Goal: Task Accomplishment & Management: Manage account settings

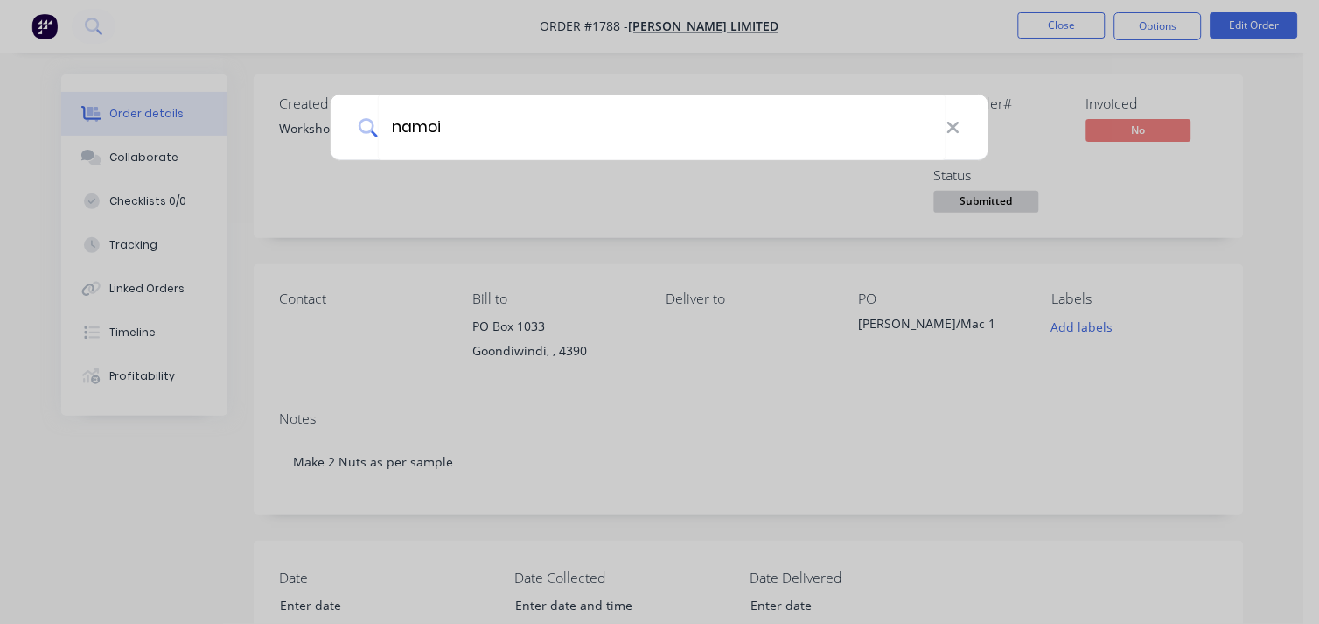
type input "namoi"
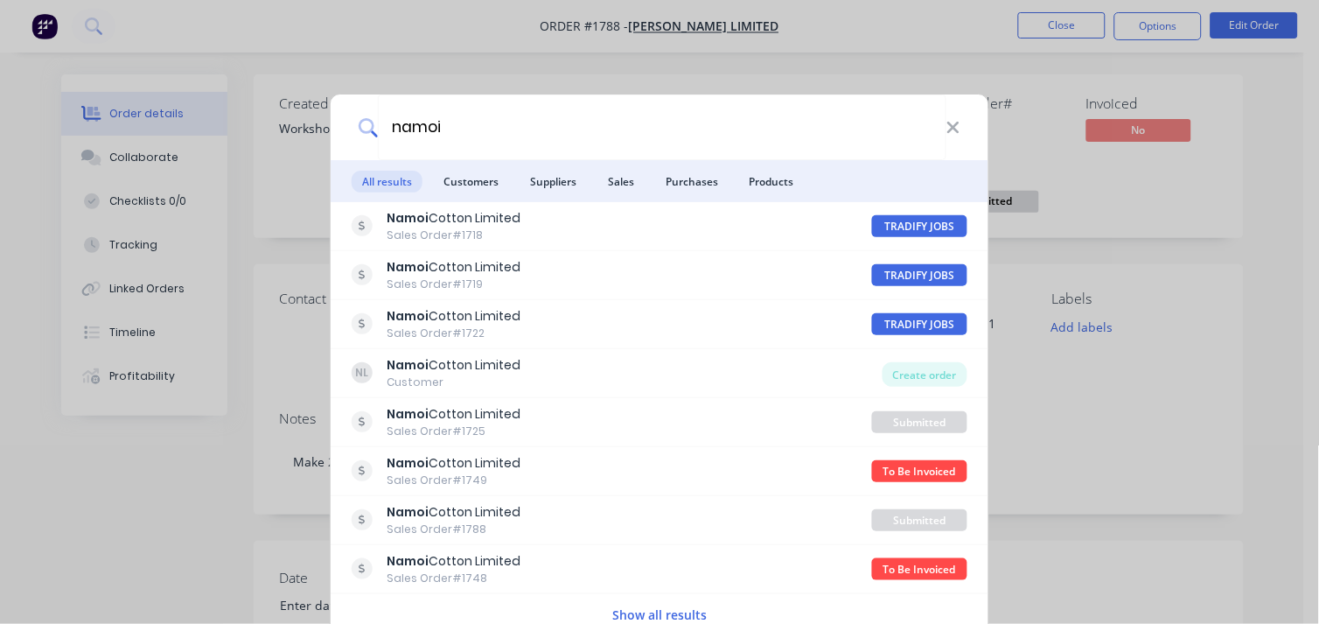
click at [195, 64] on div "namoi All results Customers Suppliers Sales Purchases Products [PERSON_NAME] Li…" at bounding box center [659, 312] width 1319 height 624
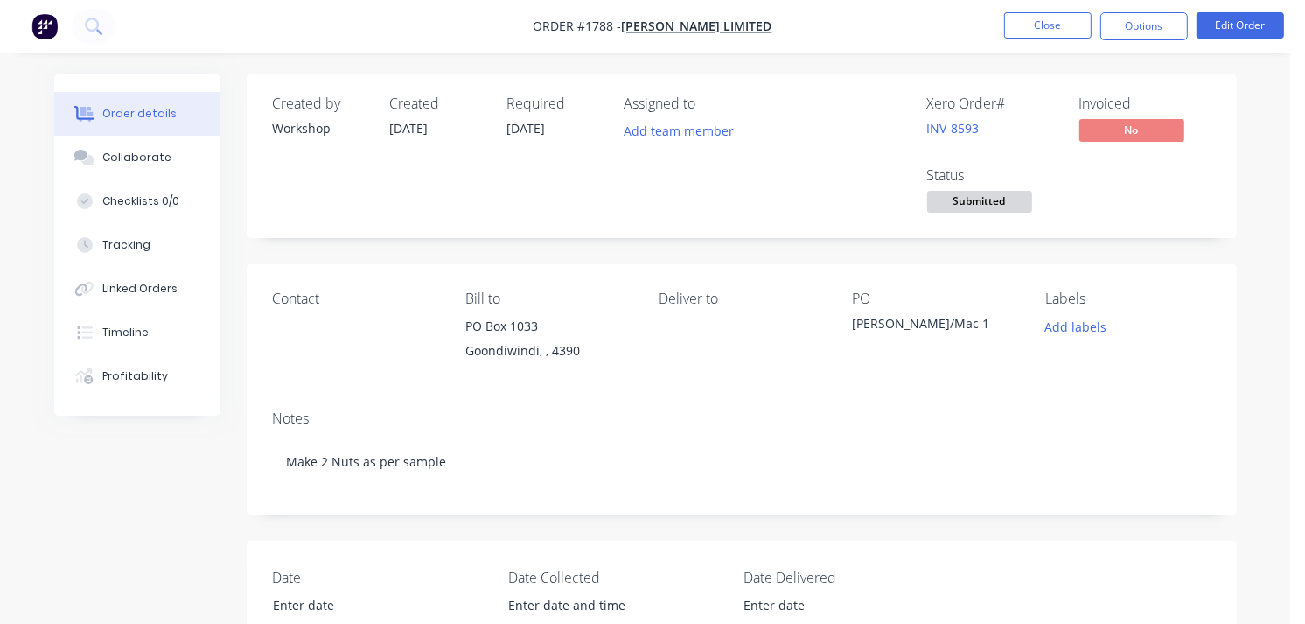
click at [53, 23] on img "button" at bounding box center [44, 26] width 26 height 26
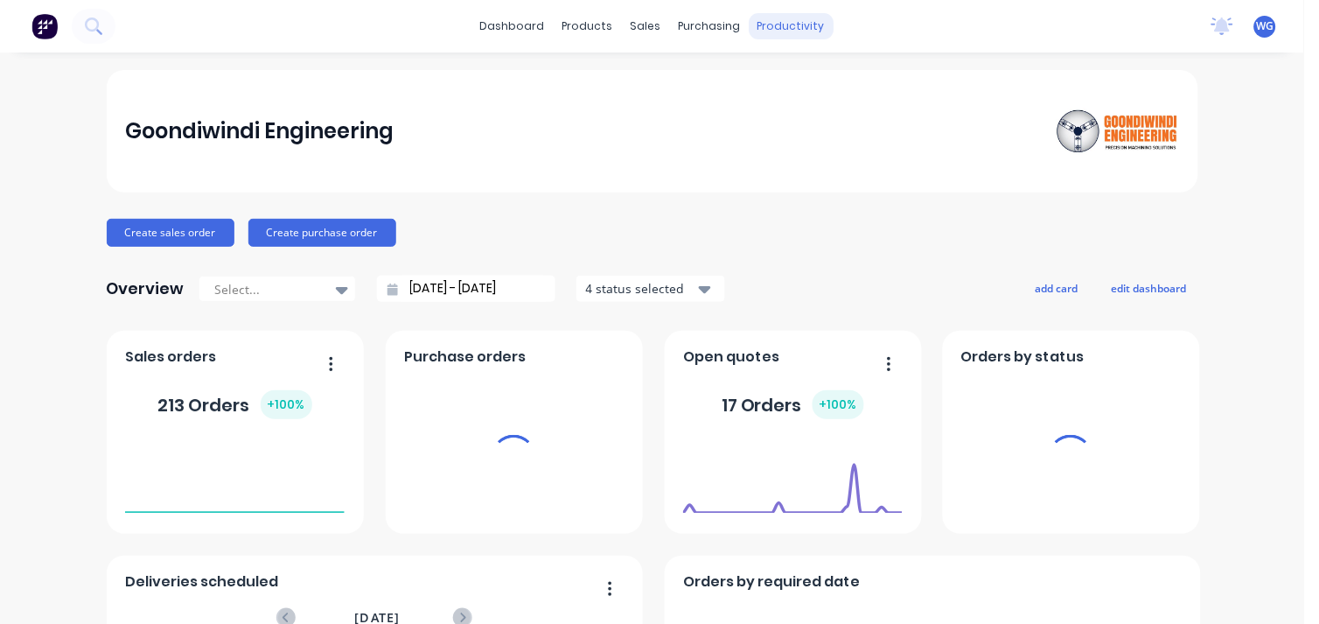
click at [779, 29] on div "productivity" at bounding box center [791, 26] width 85 height 26
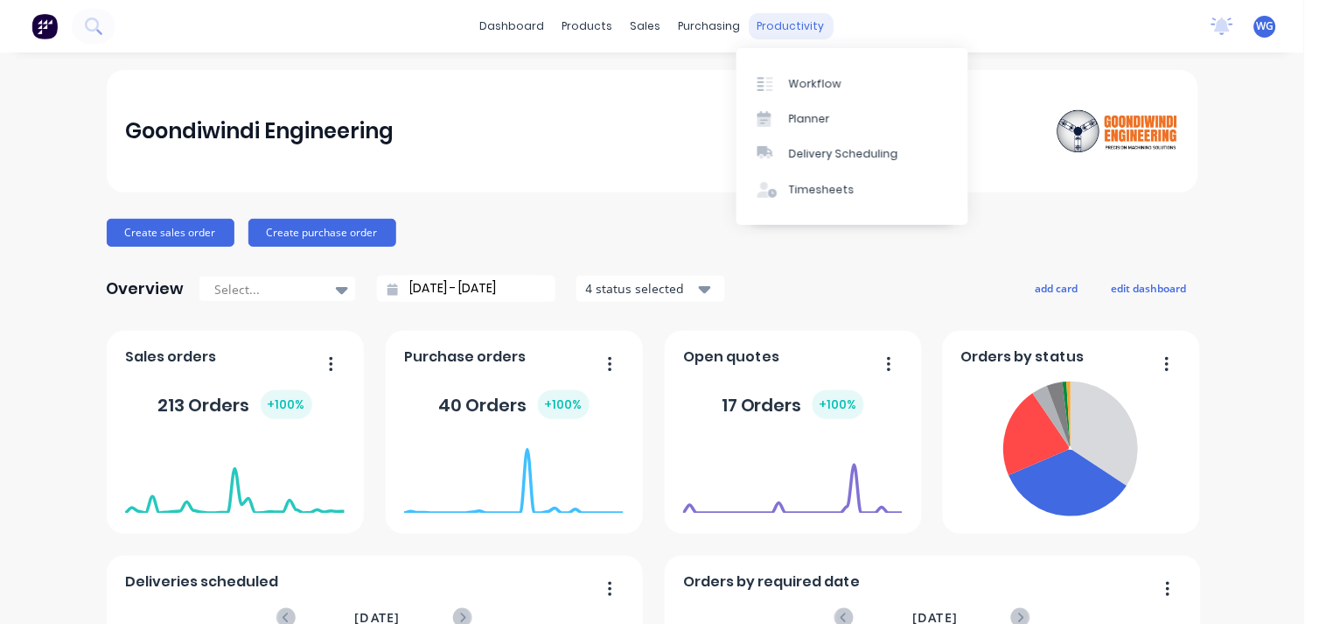
click at [765, 13] on div "productivity" at bounding box center [791, 26] width 85 height 26
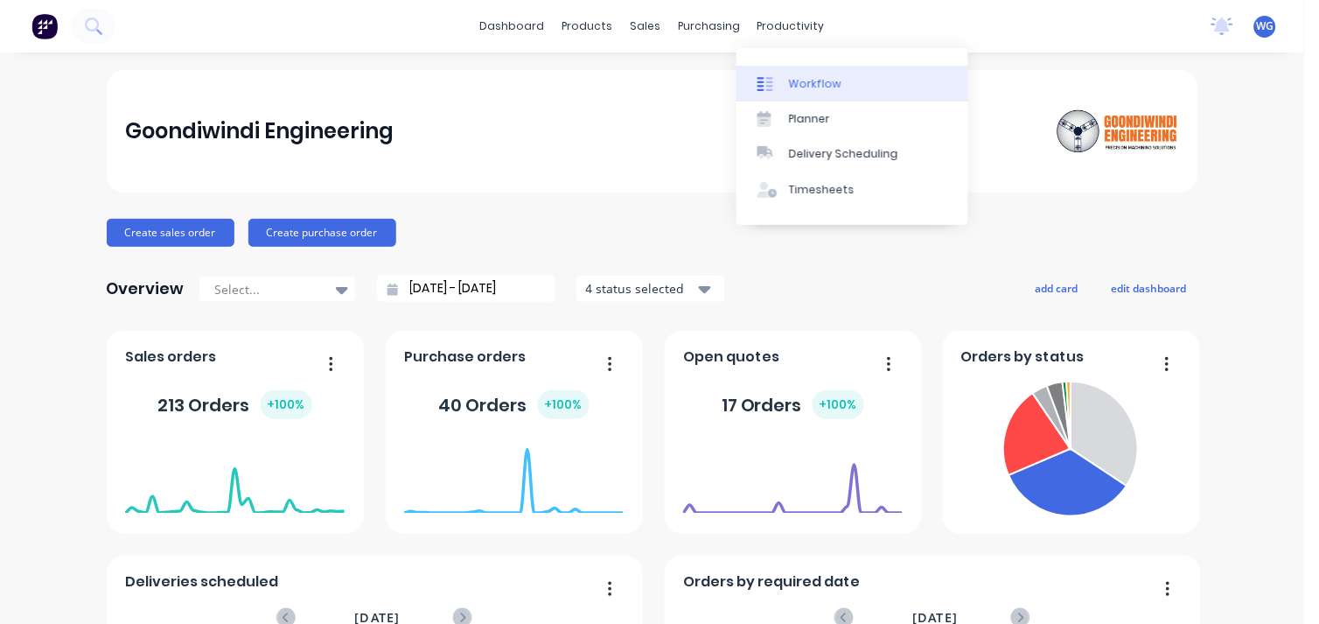
click at [812, 80] on div "Workflow" at bounding box center [815, 84] width 52 height 16
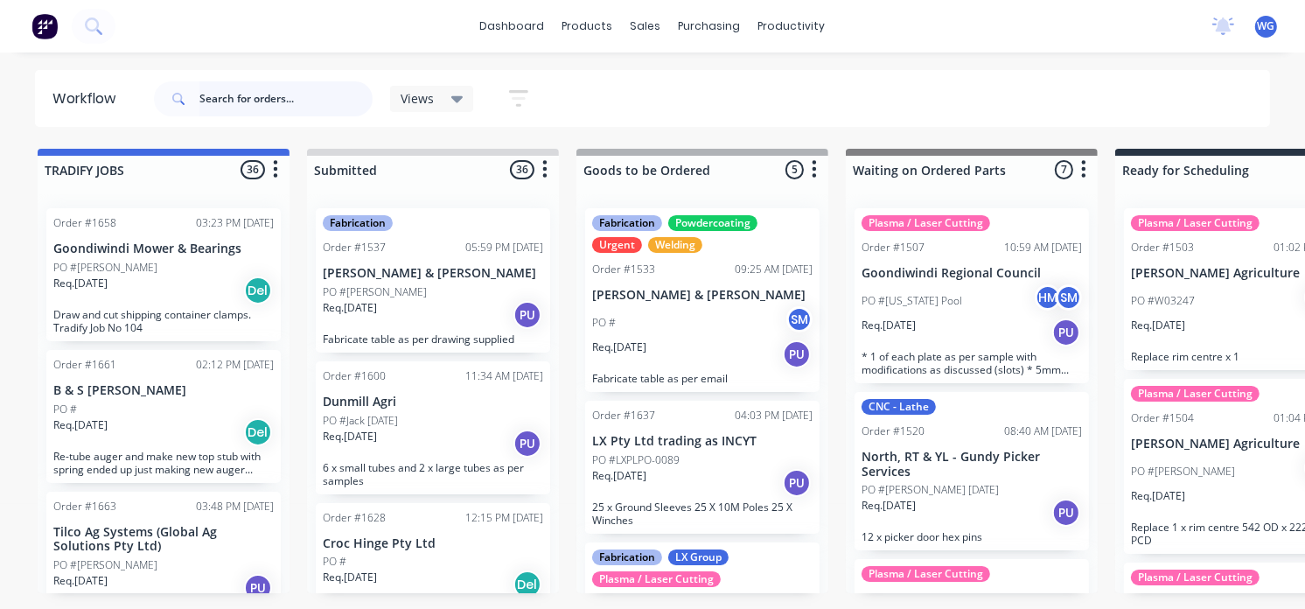
click at [220, 94] on input "text" at bounding box center [285, 98] width 173 height 35
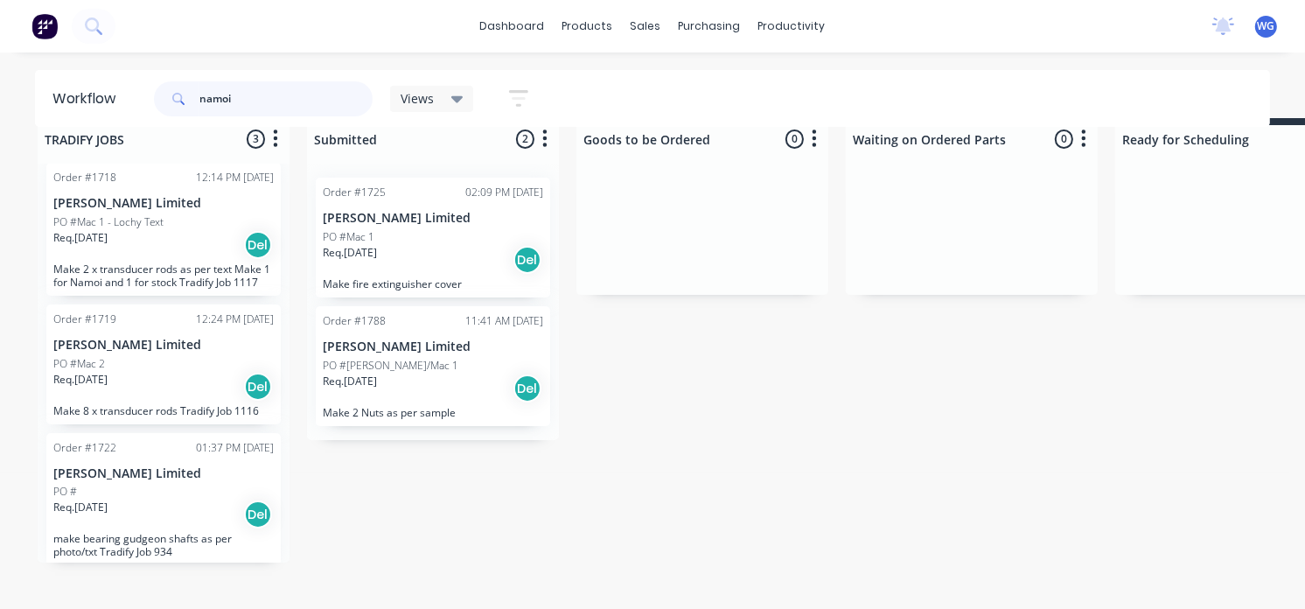
scroll to position [40, 0]
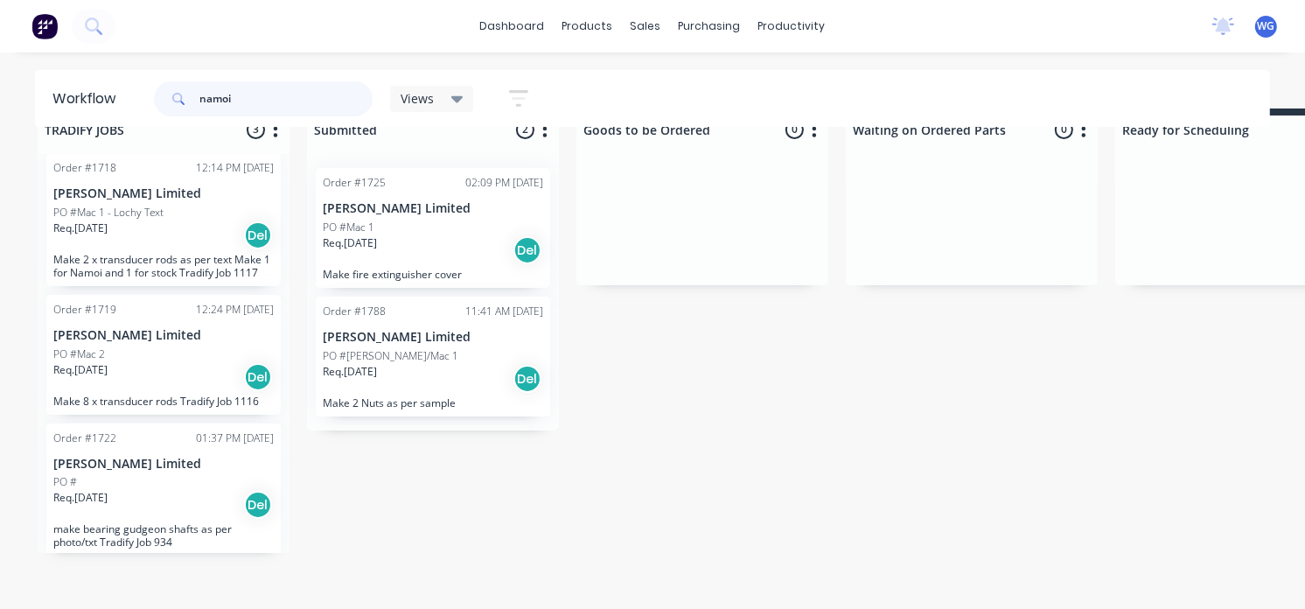
drag, startPoint x: 255, startPoint y: 90, endPoint x: 176, endPoint y: 94, distance: 78.9
click at [176, 94] on div "namoi" at bounding box center [263, 98] width 219 height 35
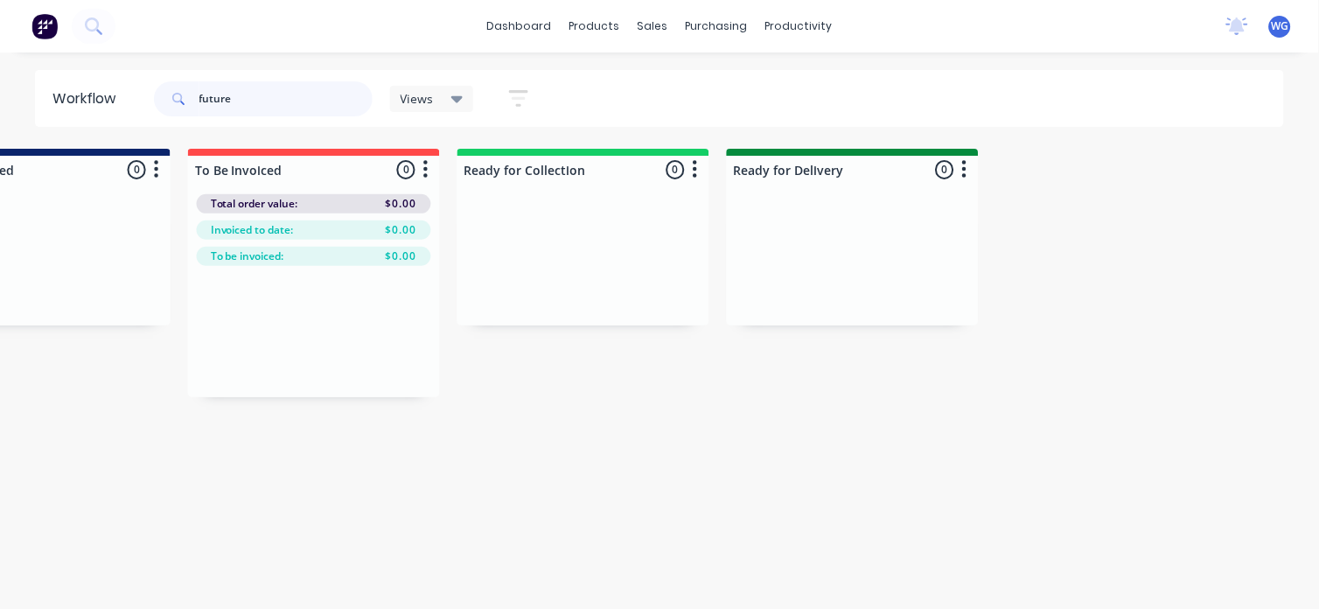
scroll to position [0, 2017]
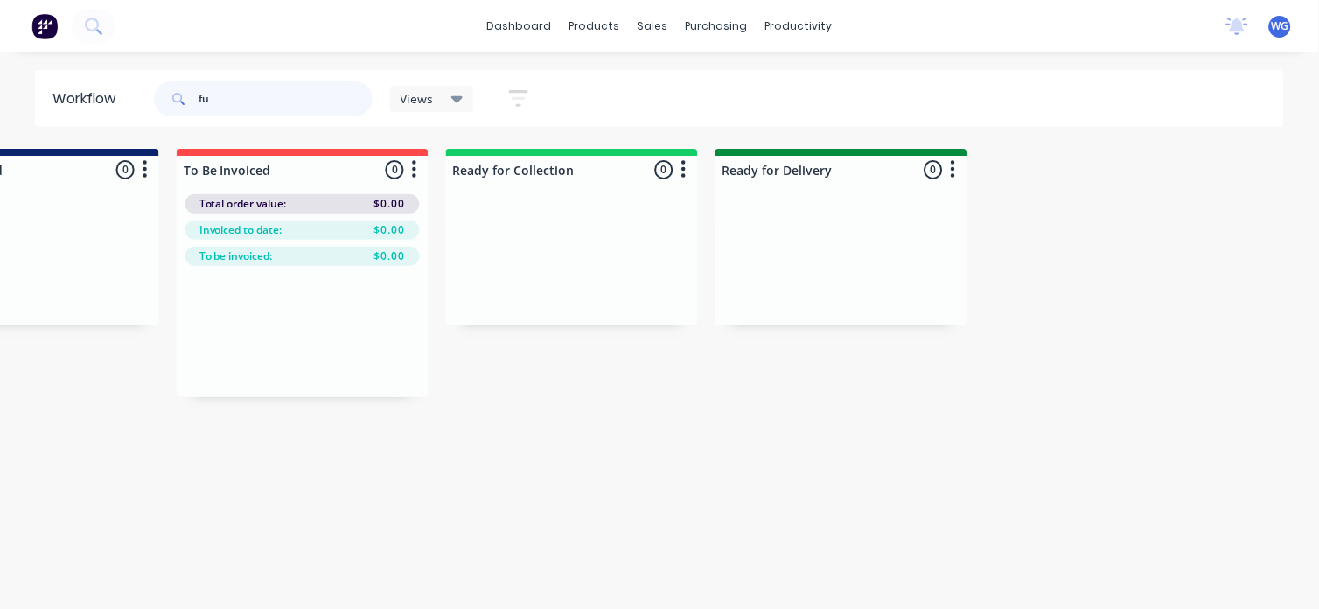
type input "f"
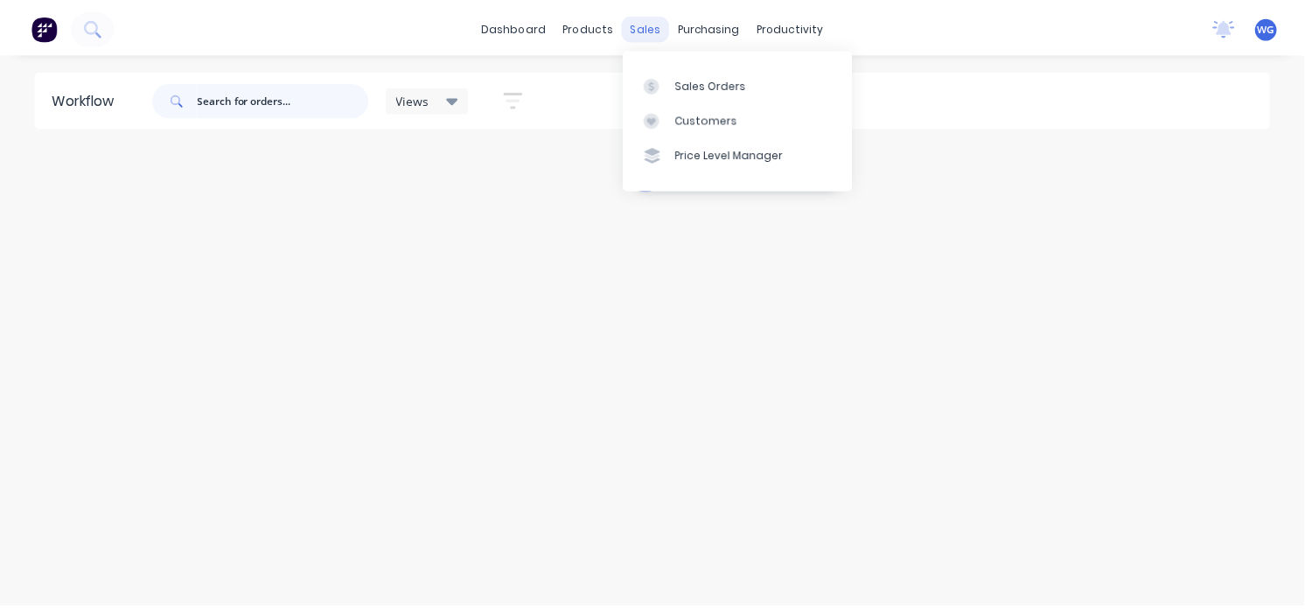
scroll to position [0, 0]
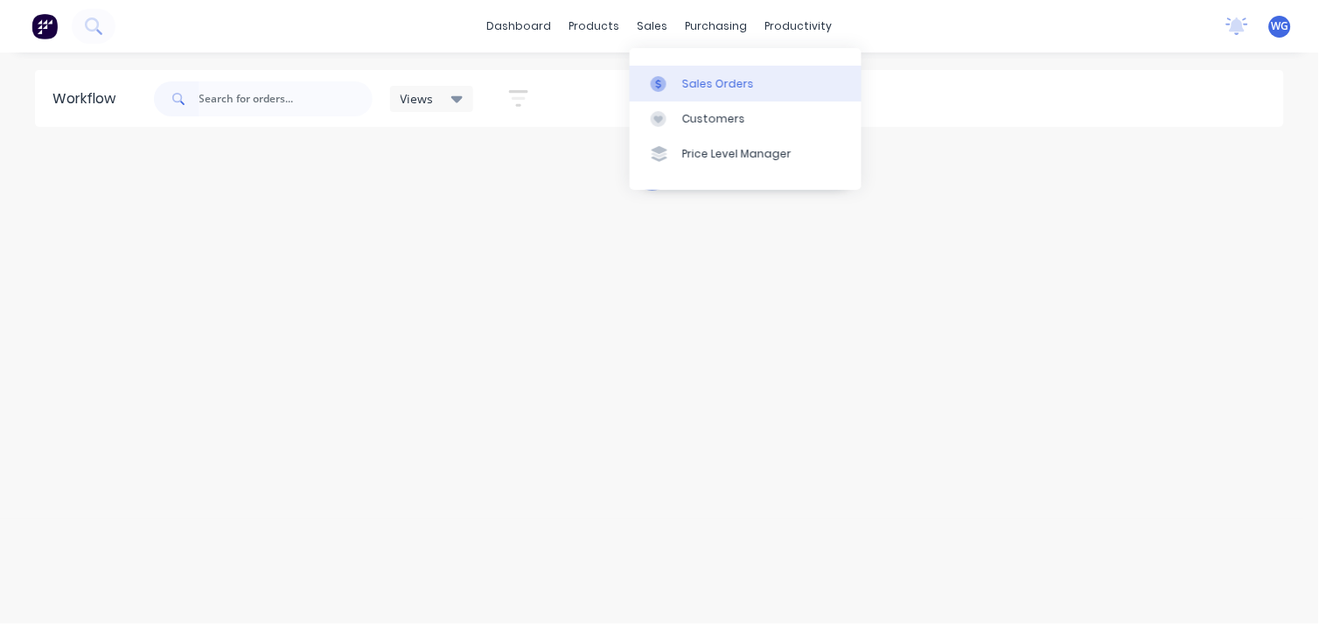
click at [704, 84] on div "Sales Orders" at bounding box center [718, 84] width 72 height 16
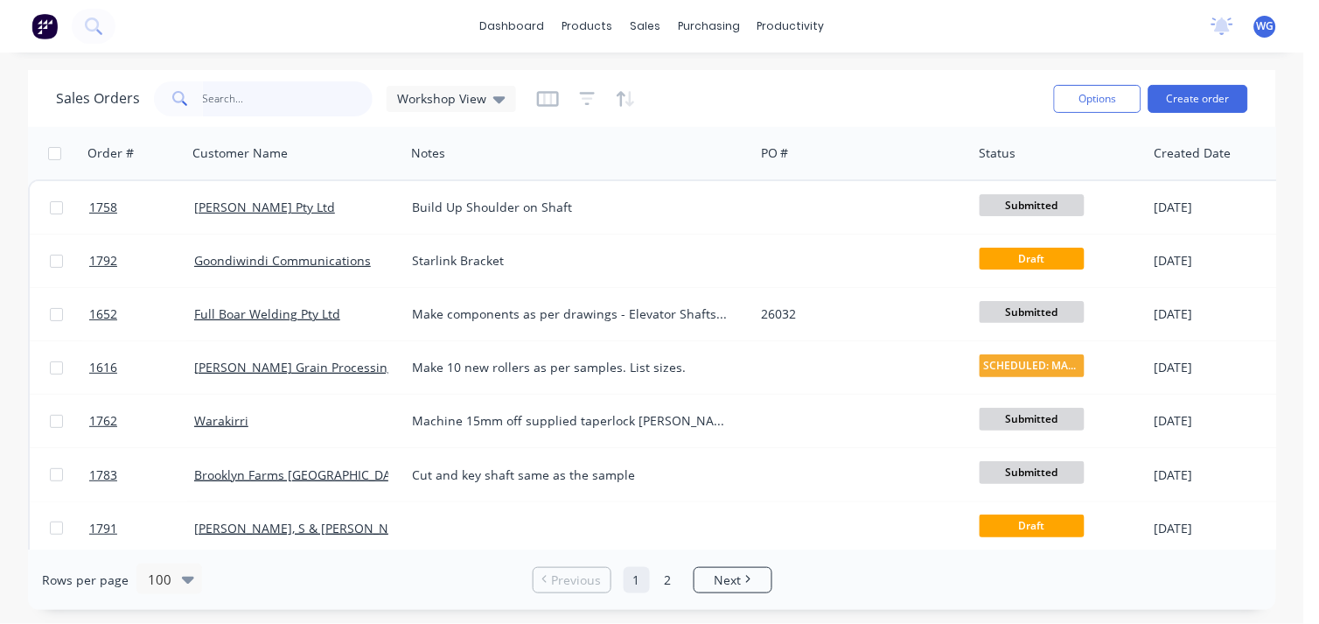
click at [234, 110] on input "text" at bounding box center [288, 98] width 171 height 35
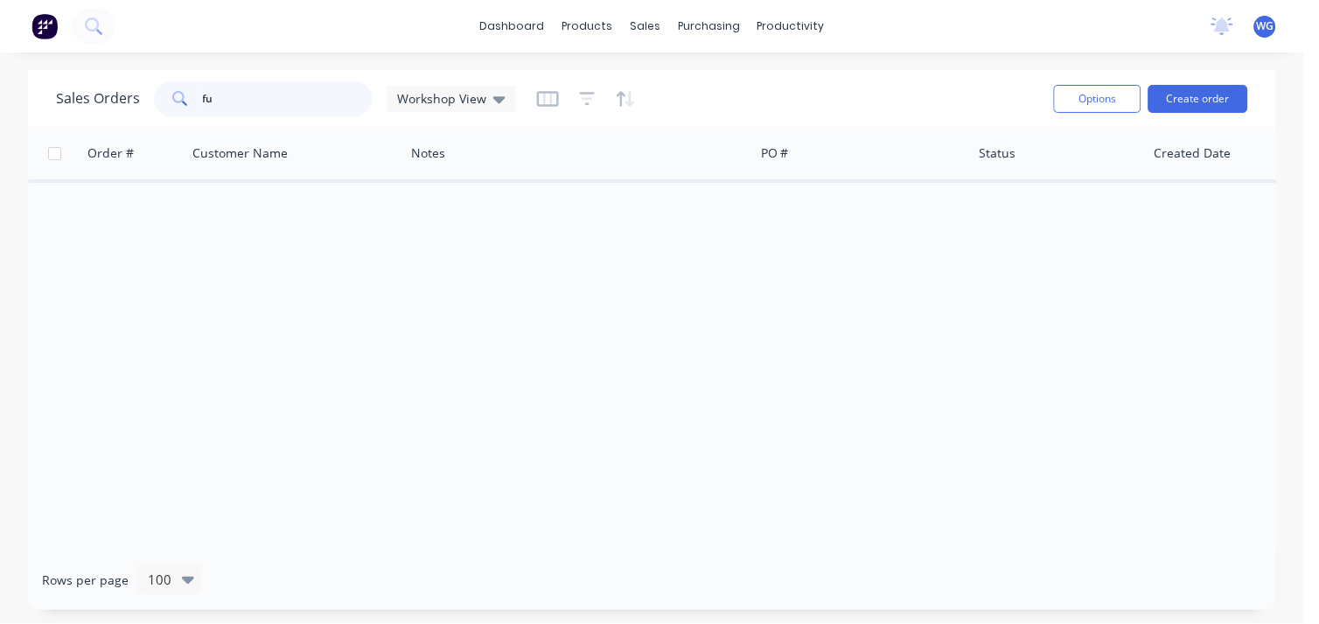
type input "f"
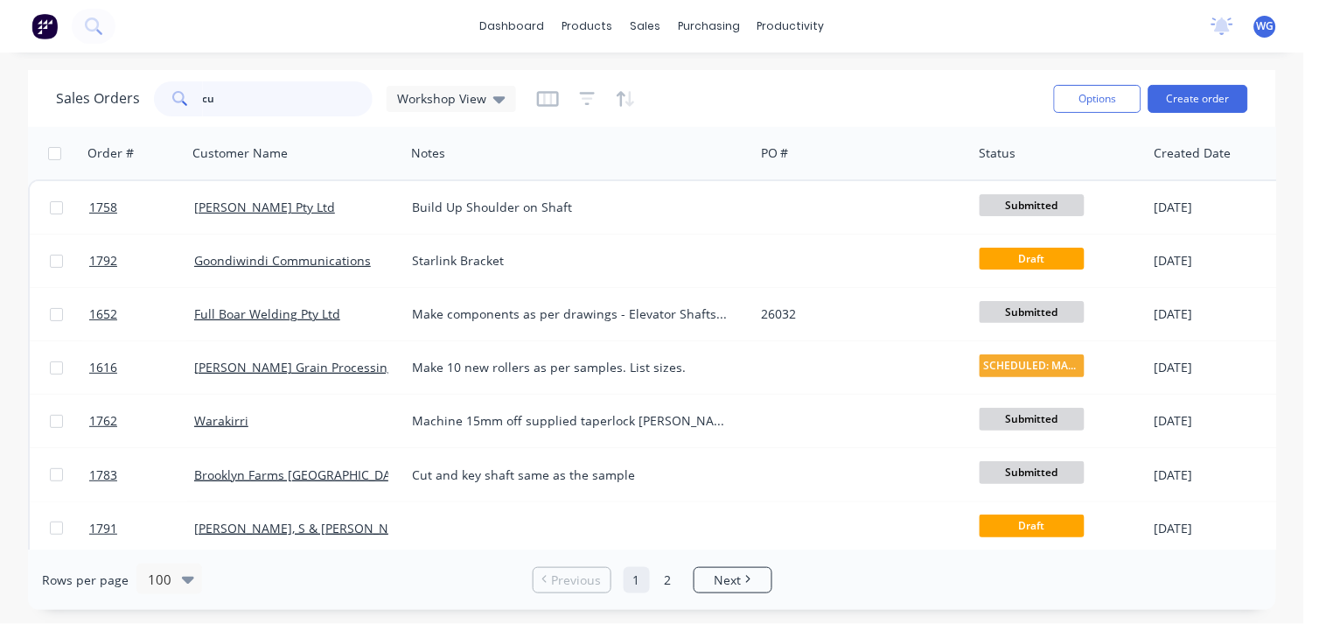
type input "c"
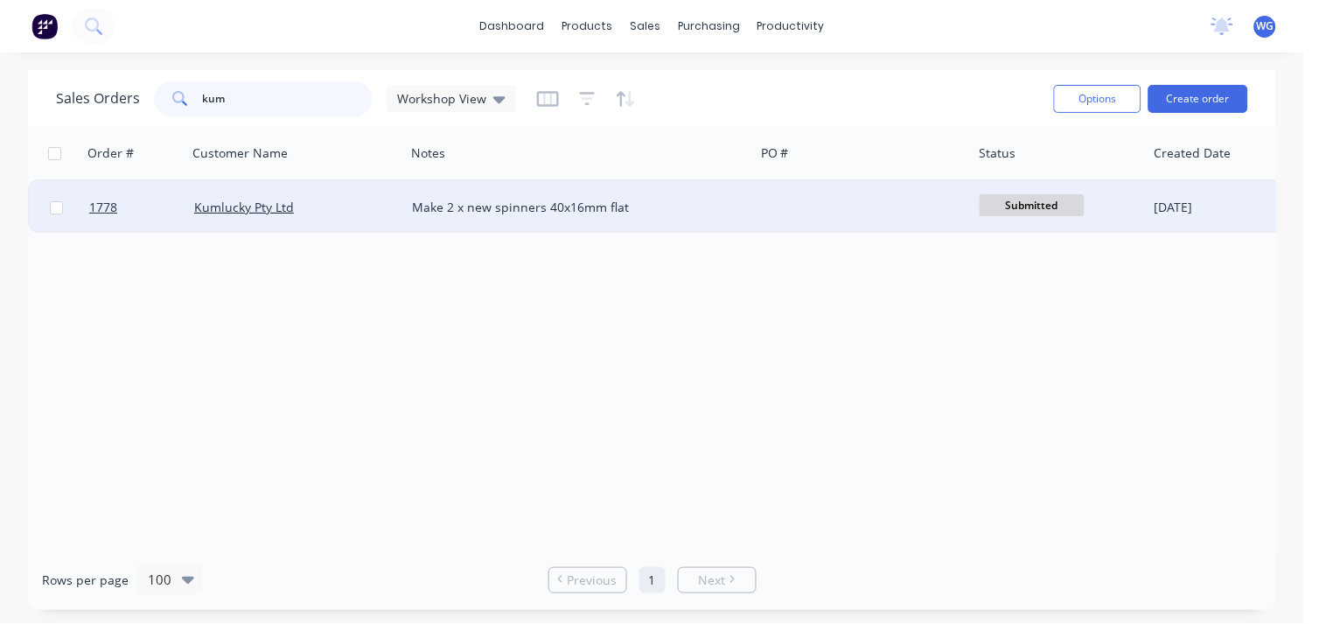
type input "kum"
click at [456, 210] on div "Make 2 x new spinners 40x16mm flat" at bounding box center [571, 207] width 318 height 17
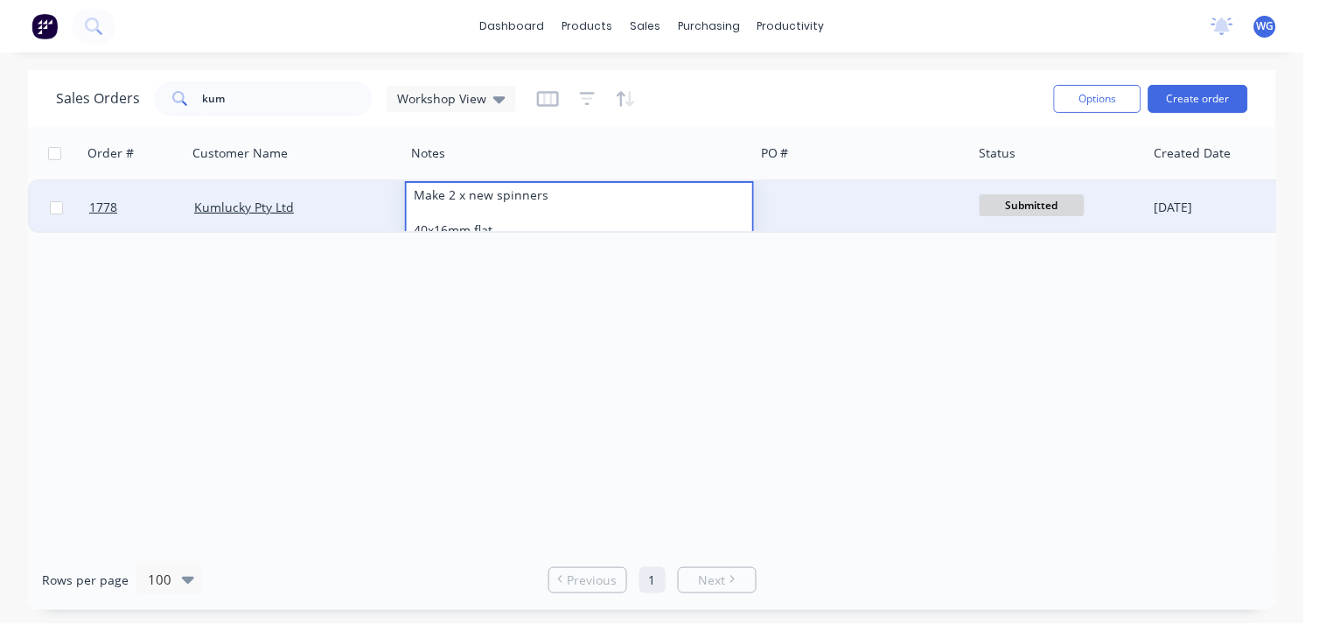
click at [298, 190] on div "Kumlucky Pty Ltd" at bounding box center [296, 207] width 218 height 52
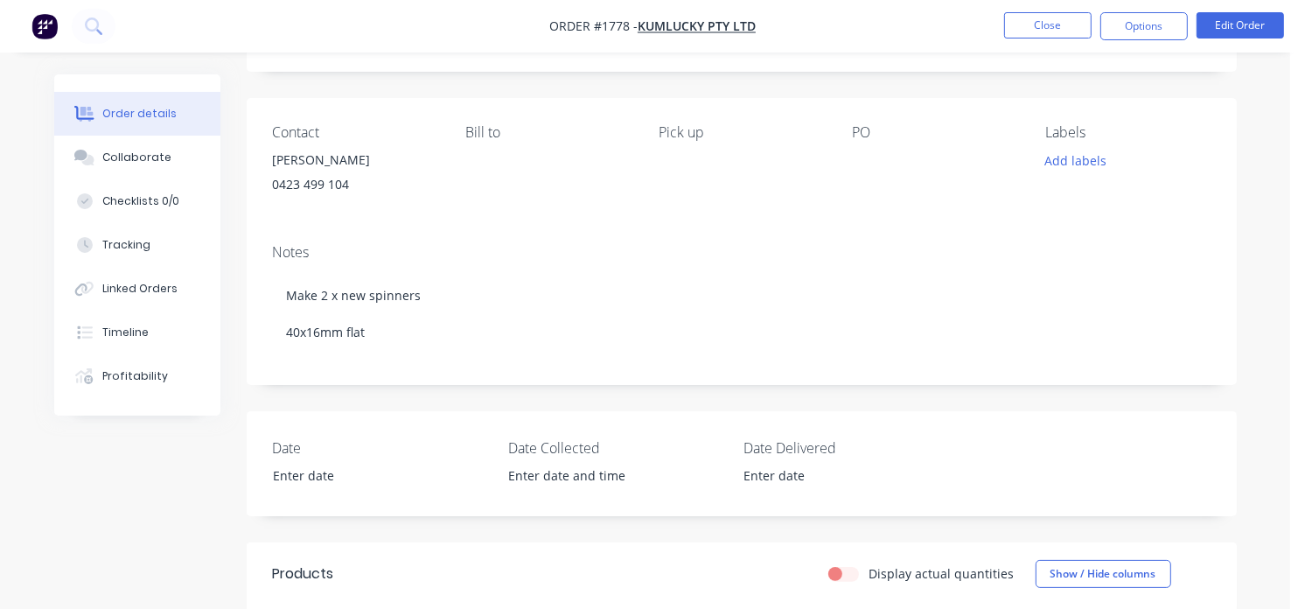
scroll to position [168, 0]
click at [1267, 22] on button "Edit Order" at bounding box center [1240, 25] width 87 height 26
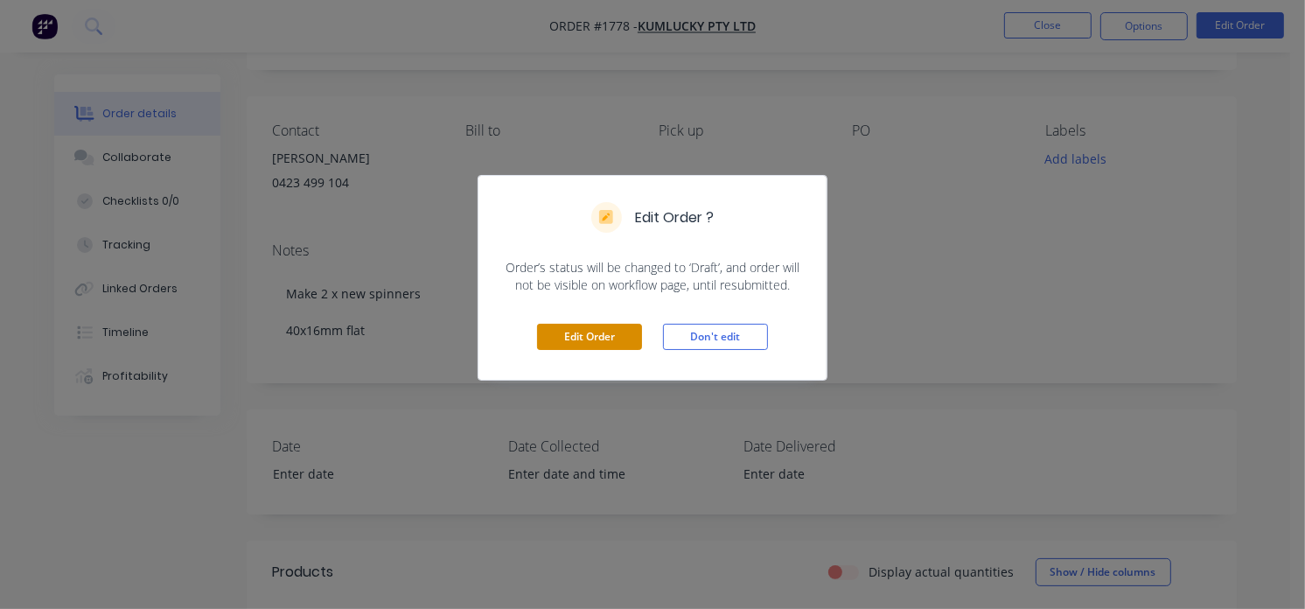
click at [592, 345] on button "Edit Order" at bounding box center [589, 337] width 105 height 26
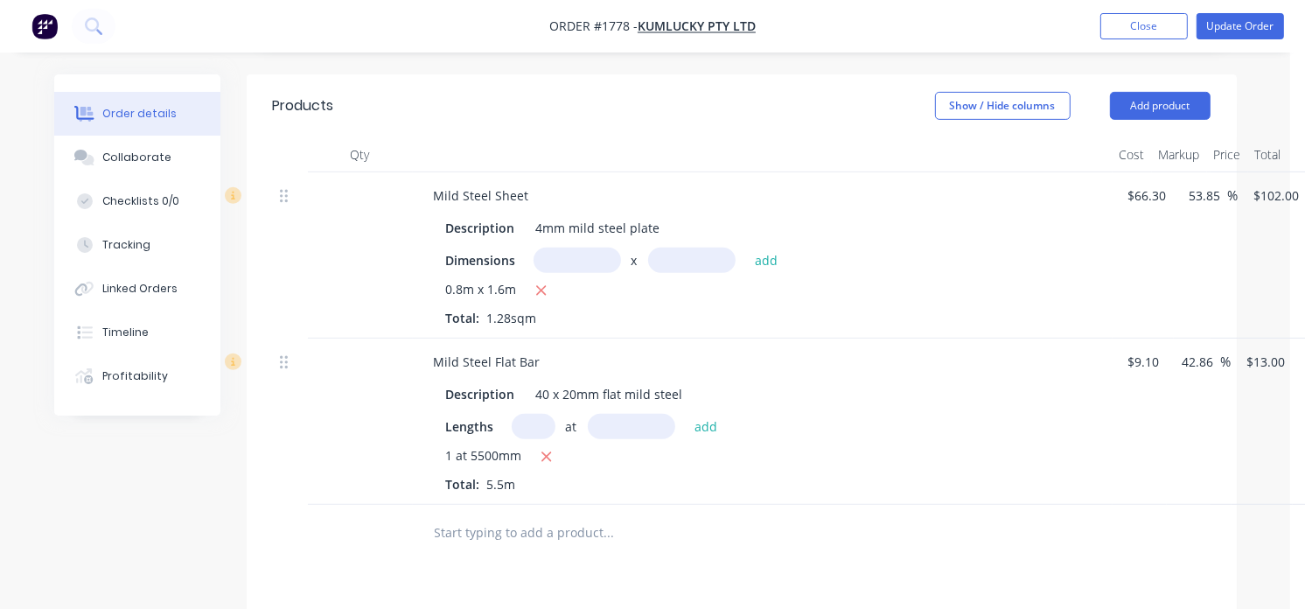
scroll to position [637, 0]
click at [521, 421] on input "text" at bounding box center [534, 423] width 44 height 25
type input "1"
type input "8"
click at [592, 423] on input "text" at bounding box center [631, 423] width 87 height 25
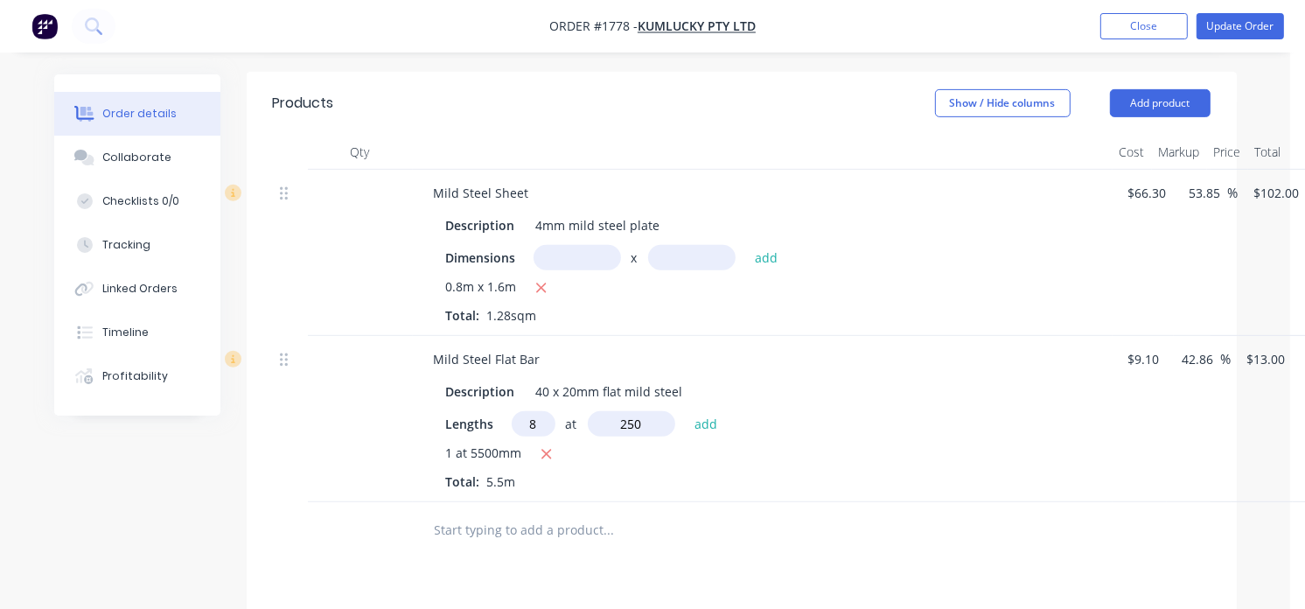
type input "250"
click at [686, 411] on button "add" at bounding box center [706, 423] width 41 height 24
click at [545, 453] on icon "button" at bounding box center [546, 454] width 11 height 16
type input "$26.00"
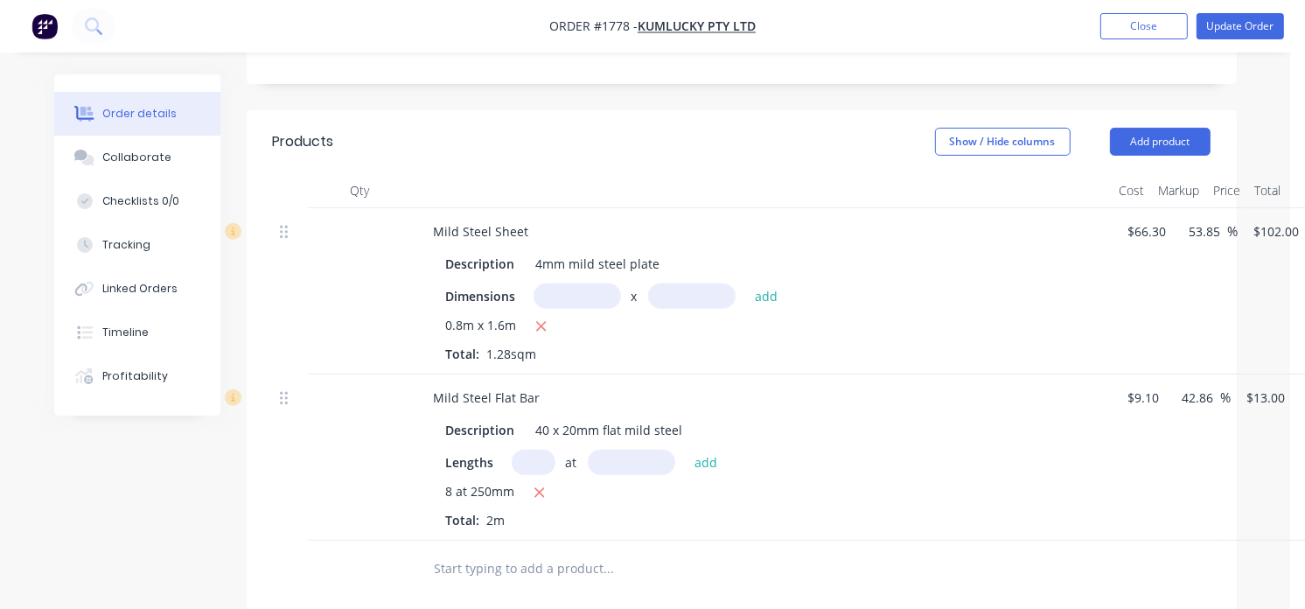
scroll to position [597, 0]
click at [542, 269] on div "4mm mild steel plate" at bounding box center [598, 265] width 138 height 25
click at [1170, 152] on button "Add product" at bounding box center [1160, 143] width 101 height 28
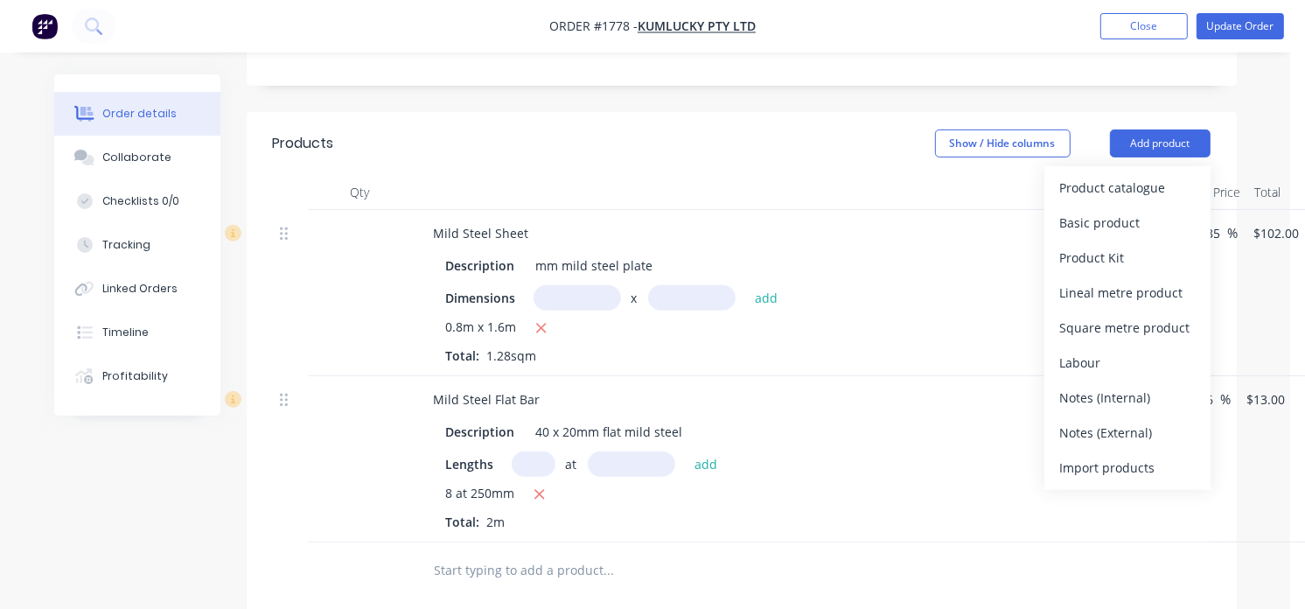
click at [534, 576] on input "text" at bounding box center [609, 570] width 350 height 35
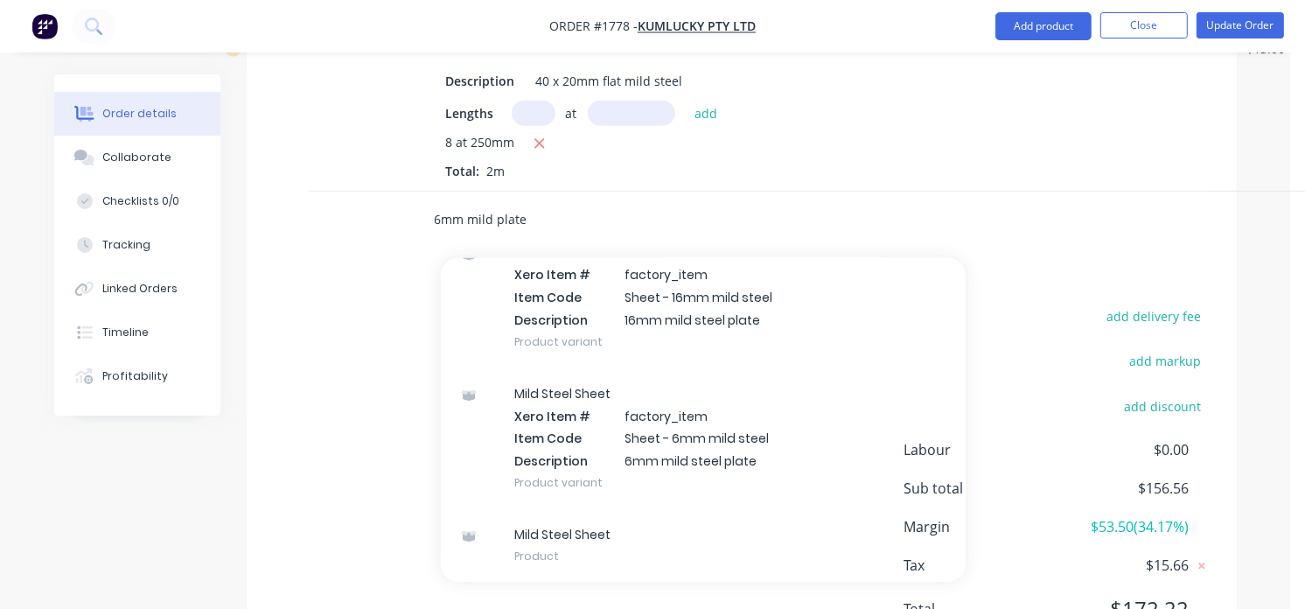
scroll to position [949, 0]
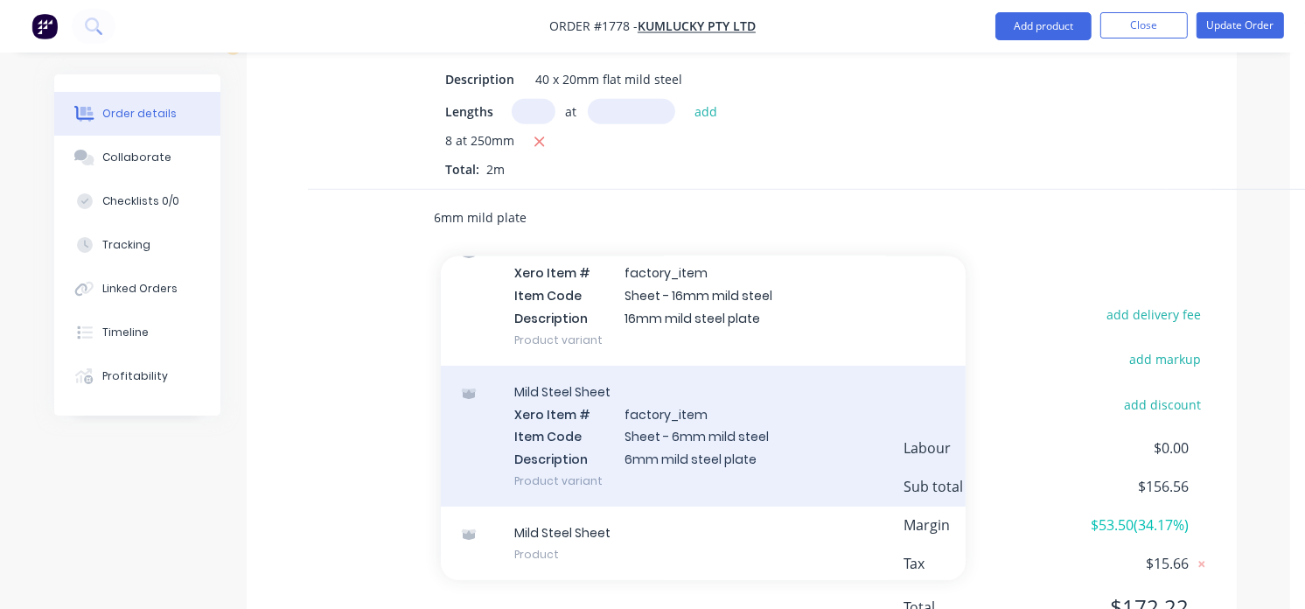
type input "6mm mild plate"
click at [719, 452] on div "Mild Steel Sheet Xero Item # factory_item Item Code Sheet - 6mm mild steel Desc…" at bounding box center [703, 436] width 525 height 141
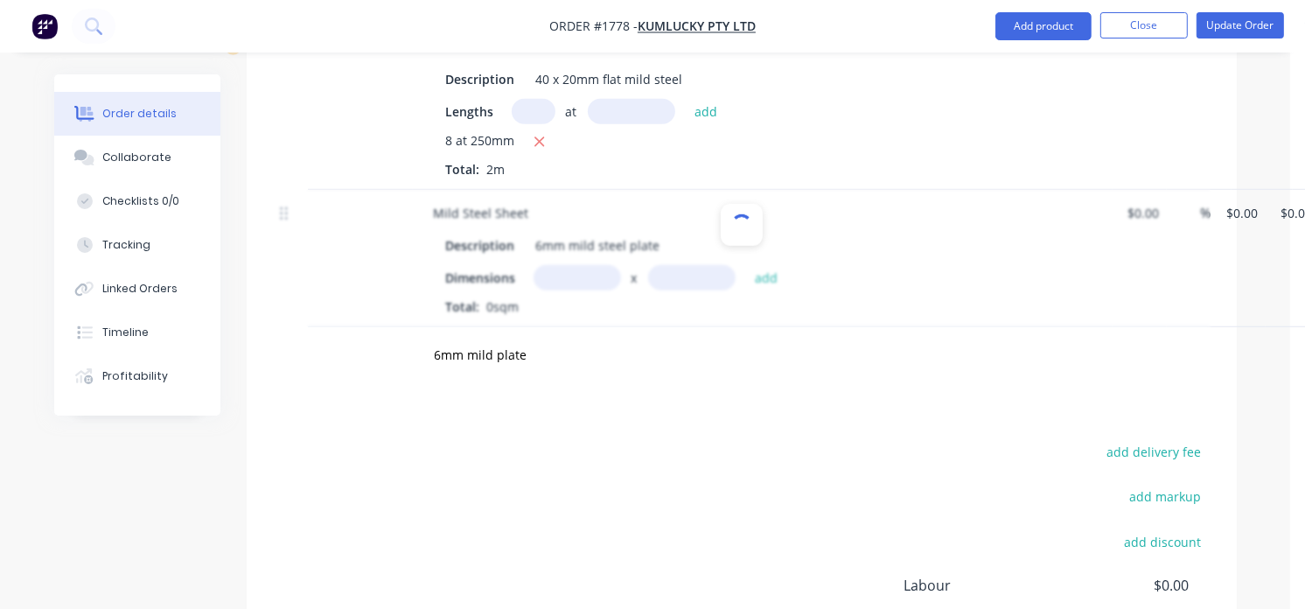
type input "$96.67"
type input "47.95"
type input "$143.0243"
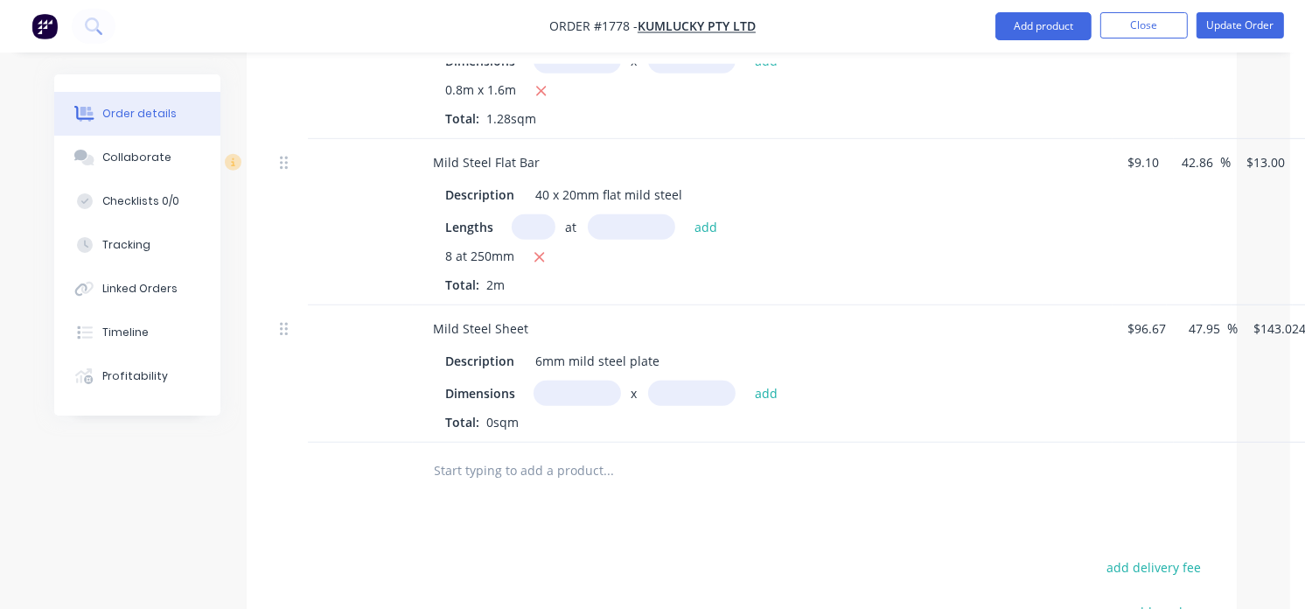
scroll to position [827, 0]
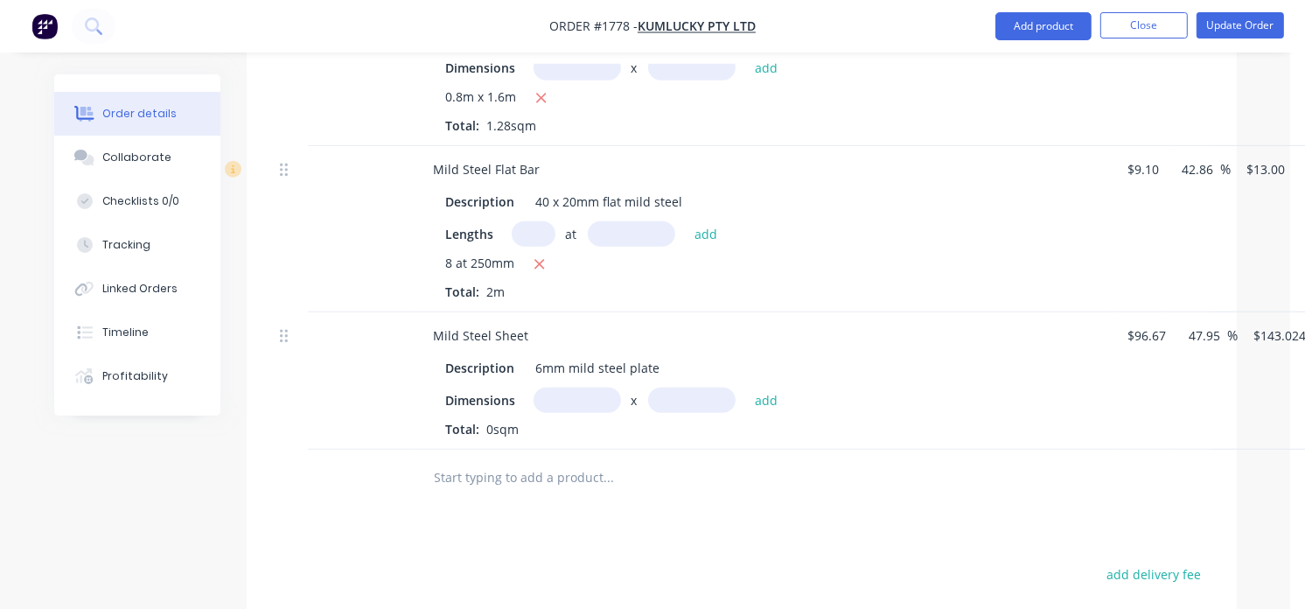
click at [565, 398] on input "text" at bounding box center [577, 400] width 87 height 25
type input "0.8m"
click at [697, 409] on input "text" at bounding box center [691, 400] width 87 height 25
type input "1.28m"
click at [931, 537] on div "Products Show / Hide columns Add product Qty Cost Markup Price Total Mild Steel…" at bounding box center [742, 404] width 990 height 1045
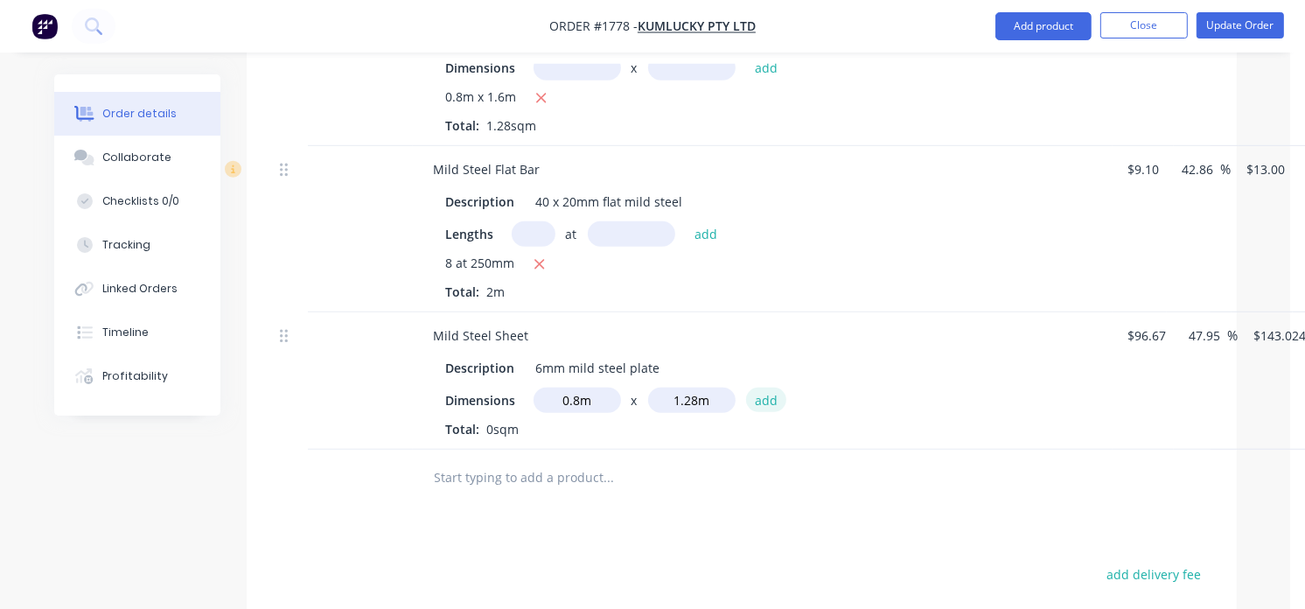
click at [766, 406] on button "add" at bounding box center [766, 400] width 41 height 24
type input "$146.46"
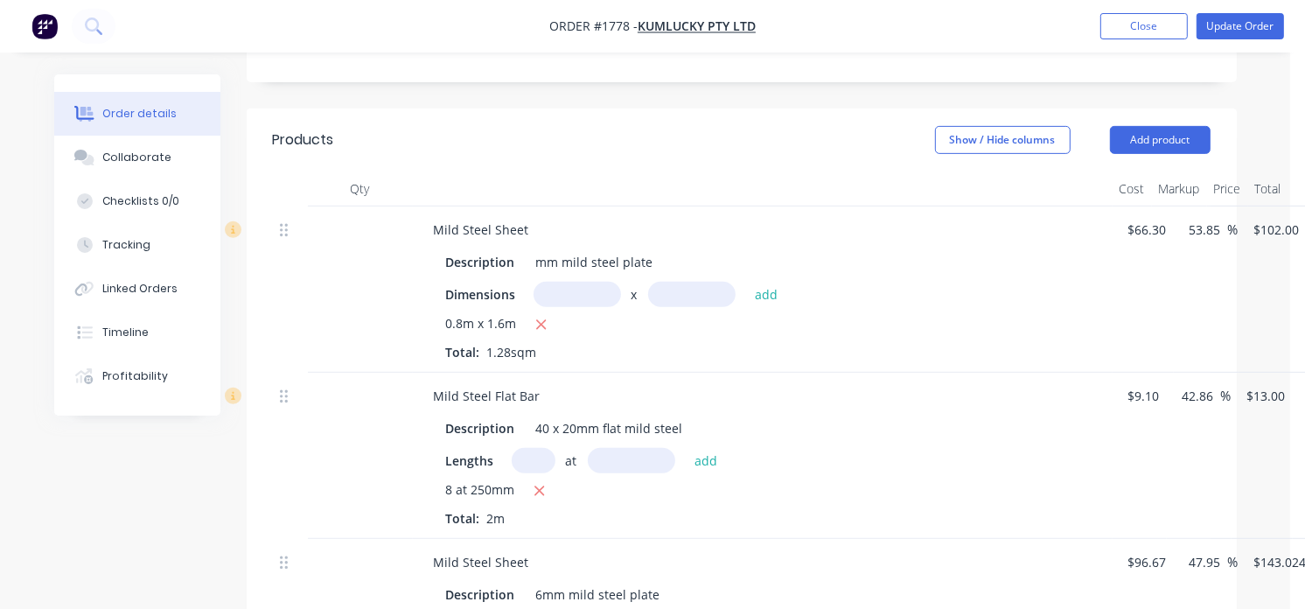
scroll to position [595, 0]
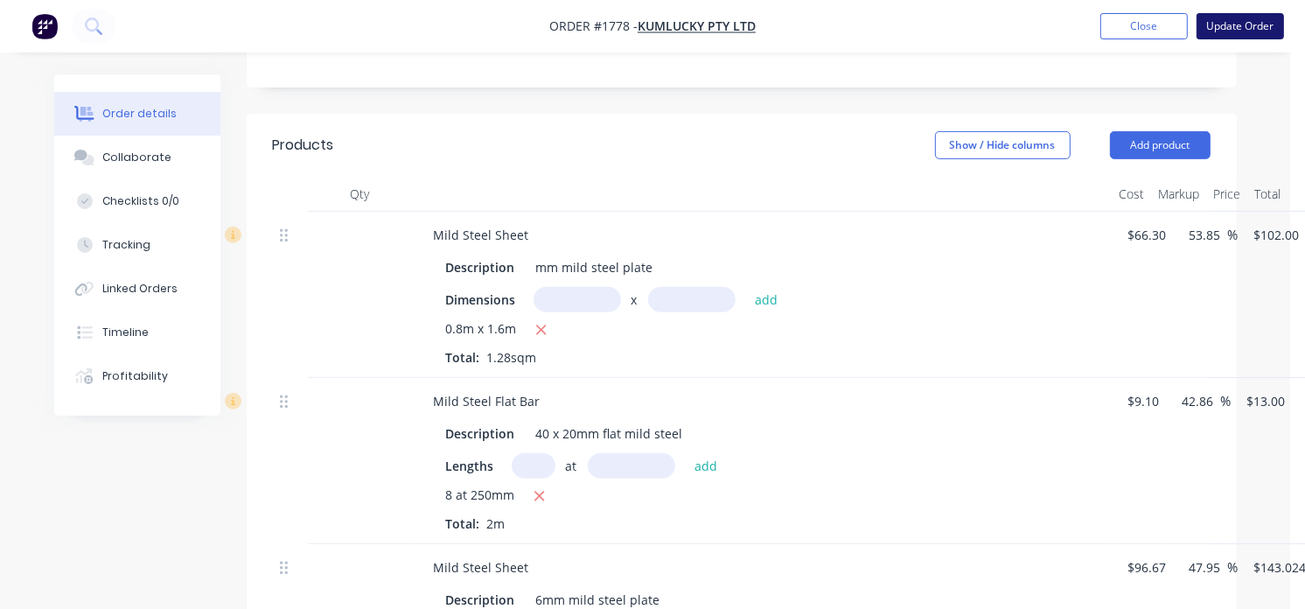
click at [1245, 24] on button "Update Order" at bounding box center [1240, 26] width 87 height 26
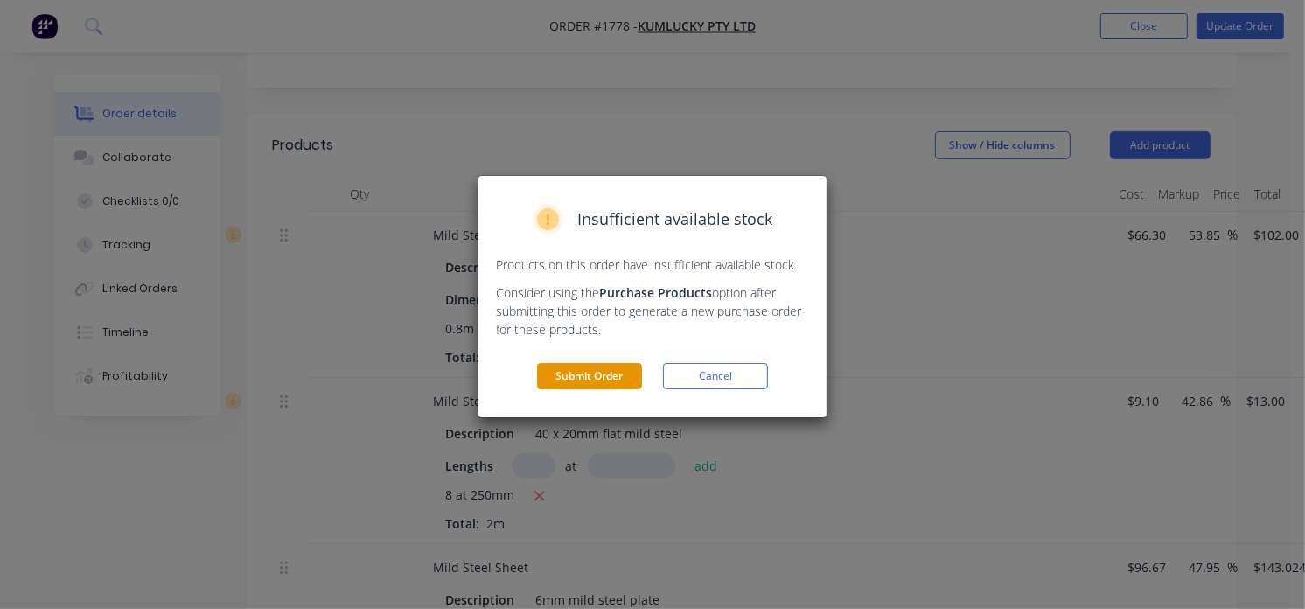
click at [575, 372] on button "Submit Order" at bounding box center [589, 376] width 105 height 26
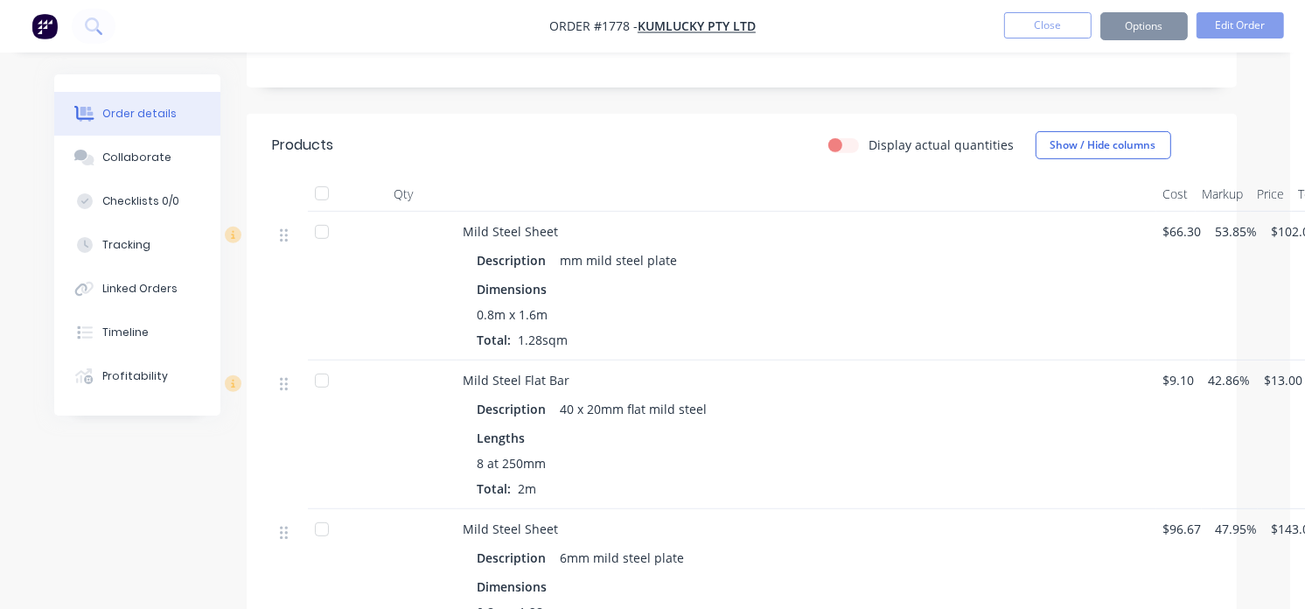
scroll to position [595, 90]
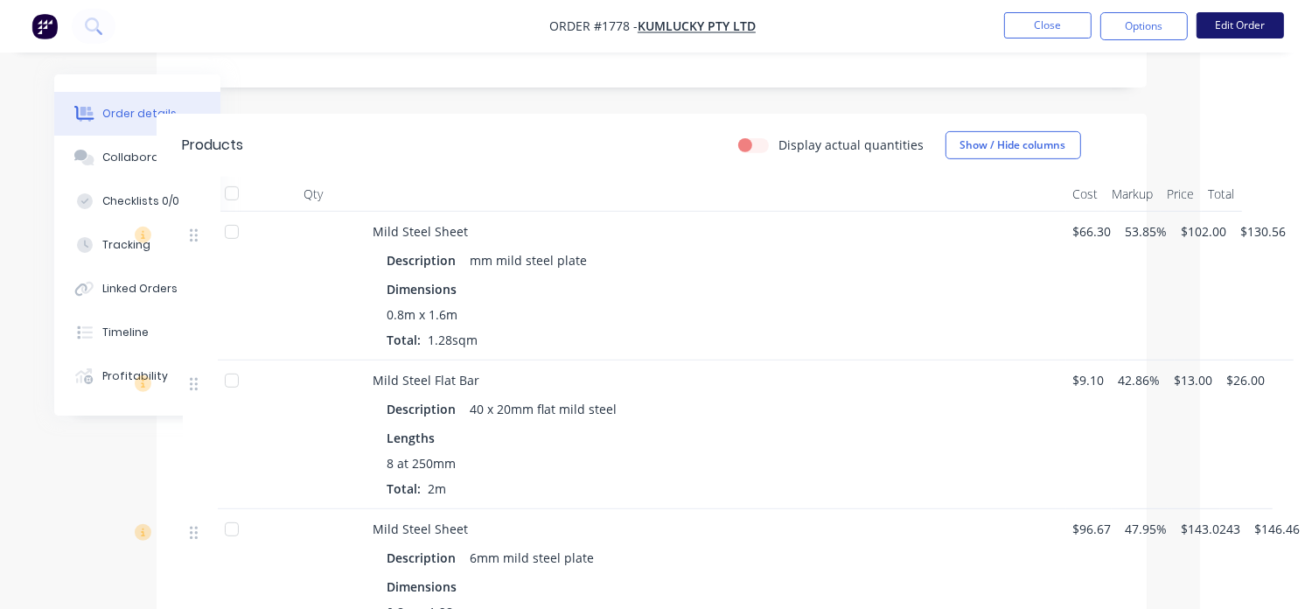
click at [1225, 31] on button "Edit Order" at bounding box center [1240, 25] width 87 height 26
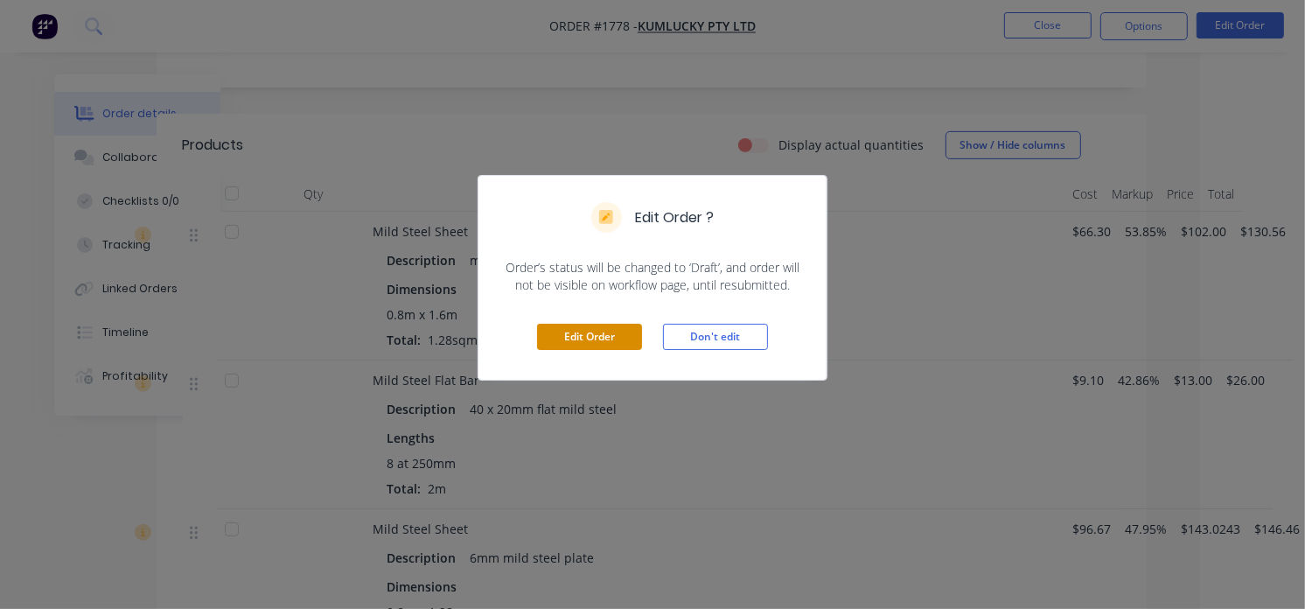
click at [587, 345] on button "Edit Order" at bounding box center [589, 337] width 105 height 26
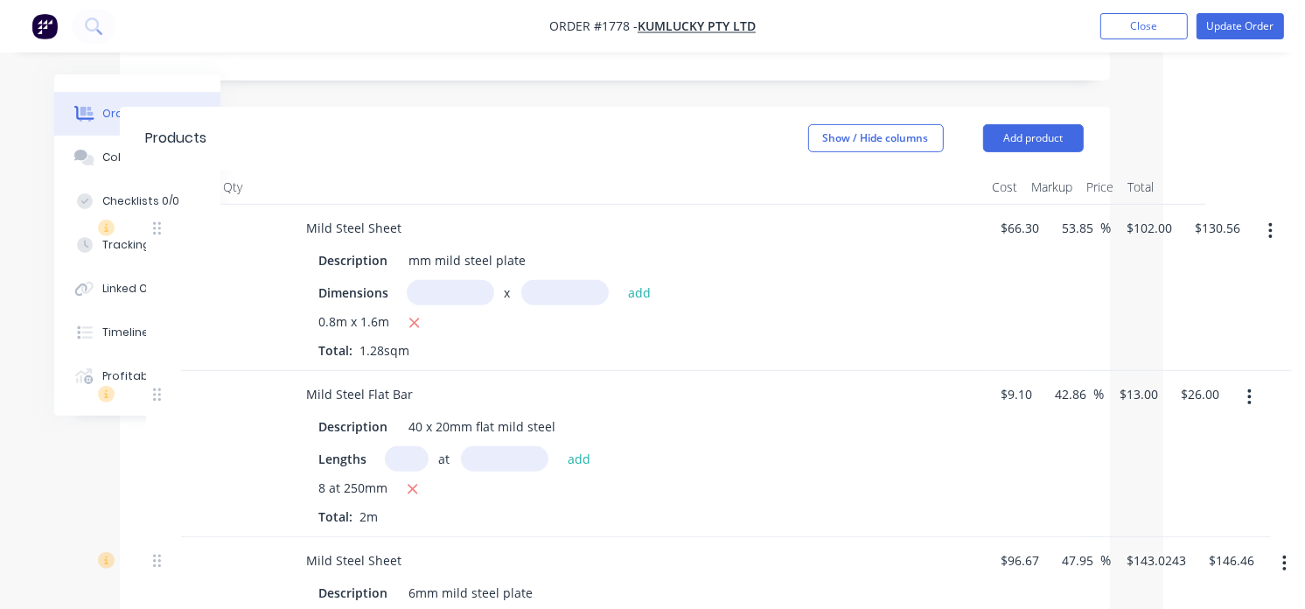
scroll to position [604, 127]
click at [1271, 231] on icon "button" at bounding box center [1270, 229] width 3 height 16
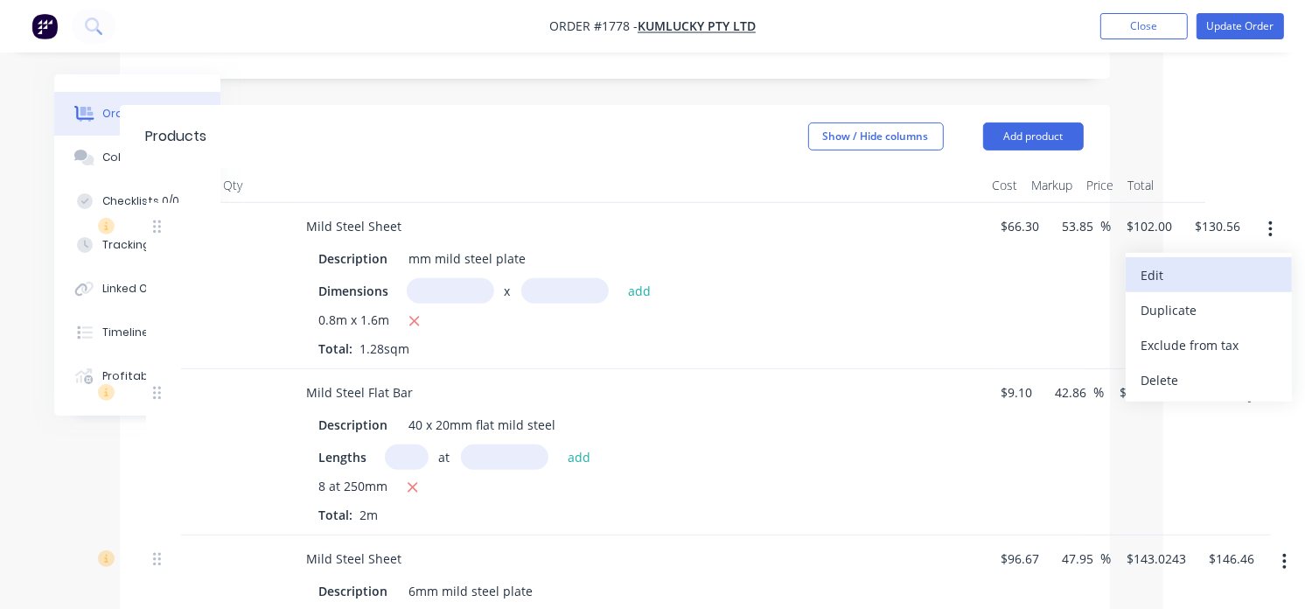
click at [1201, 288] on div "Edit" at bounding box center [1209, 274] width 135 height 25
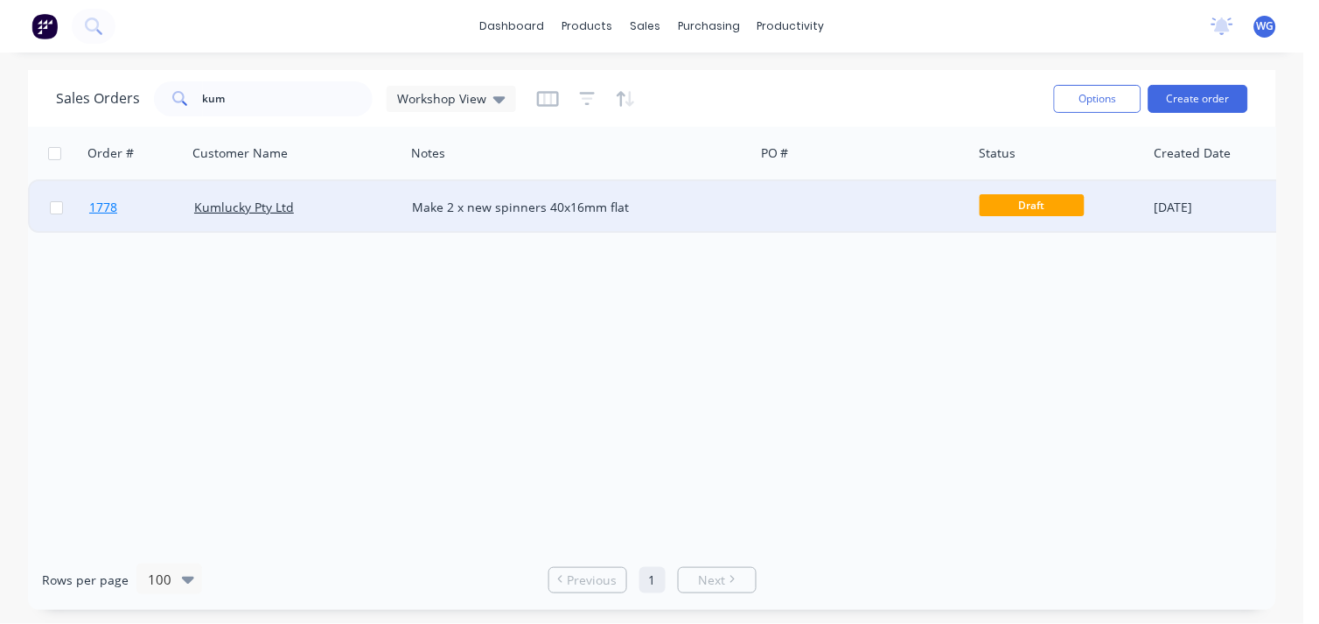
click at [154, 205] on link "1778" at bounding box center [141, 207] width 105 height 52
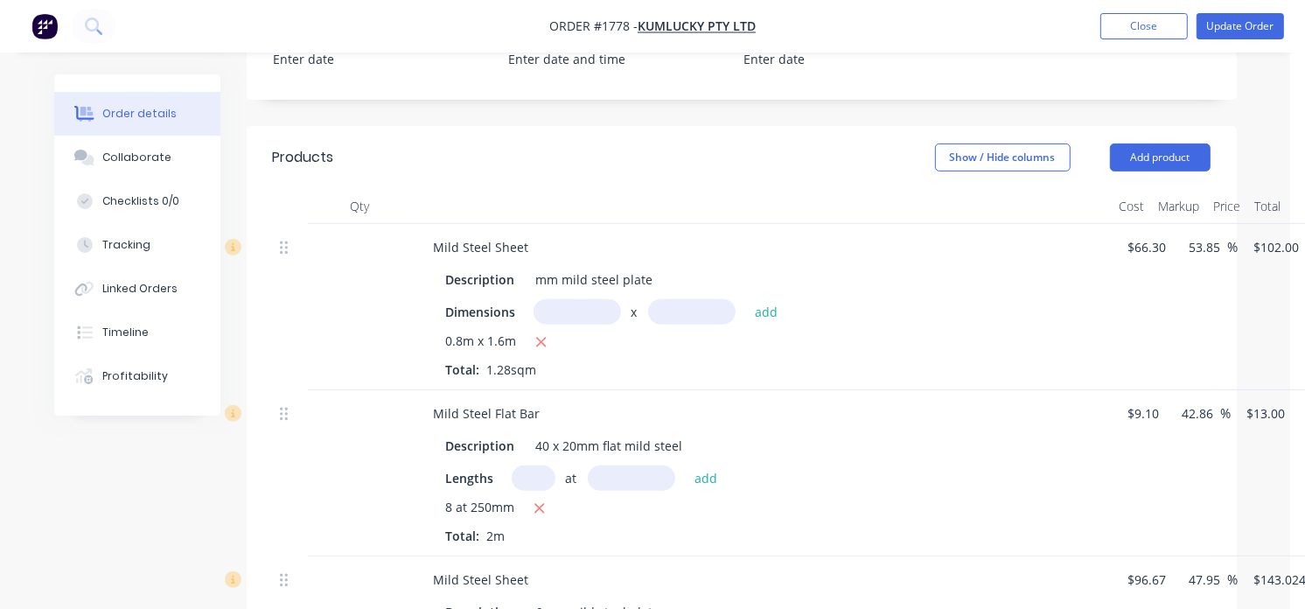
scroll to position [583, 127]
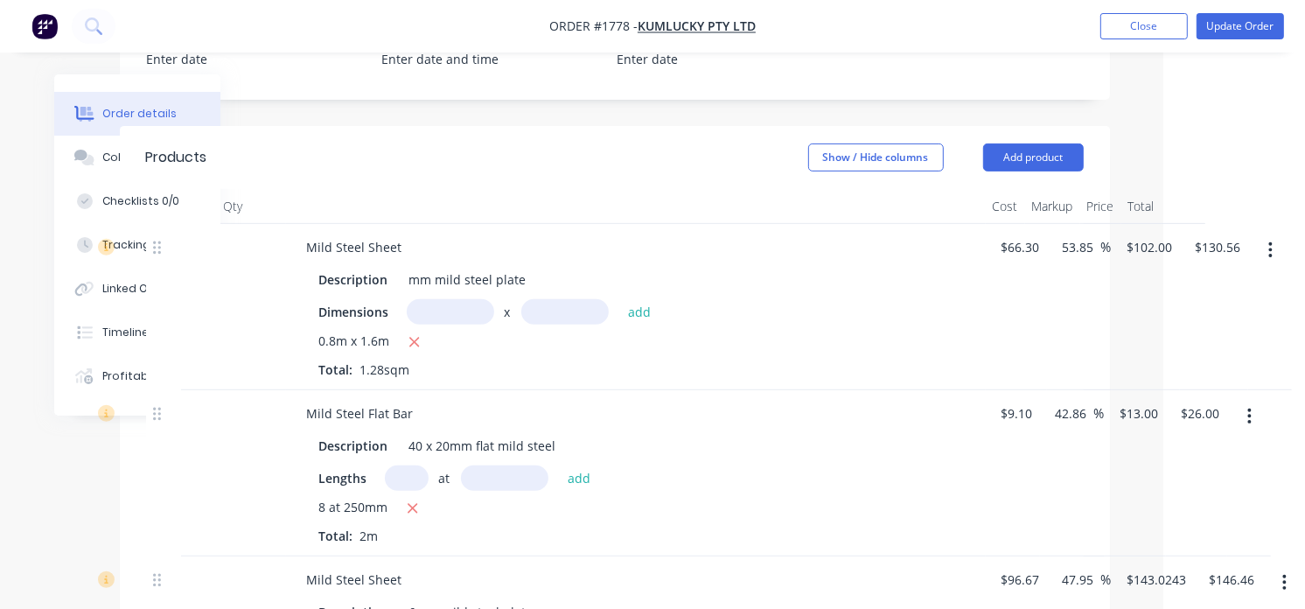
click at [1274, 255] on button "button" at bounding box center [1270, 249] width 41 height 31
click at [1169, 399] on div "Delete" at bounding box center [1209, 400] width 135 height 25
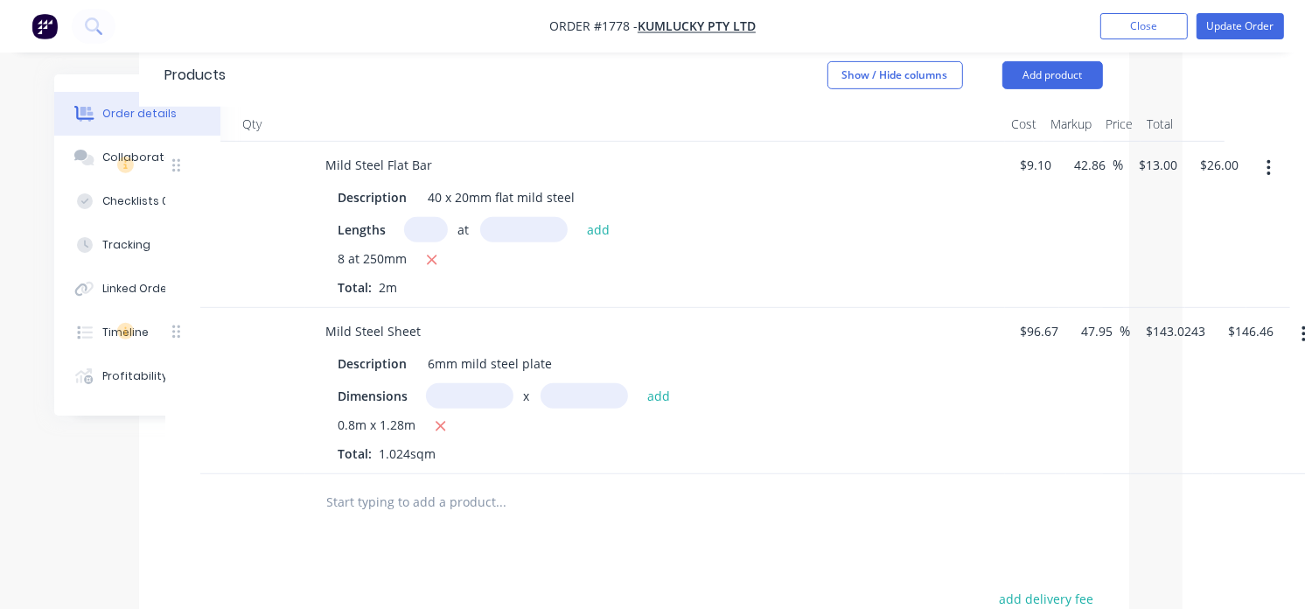
scroll to position [656, 108]
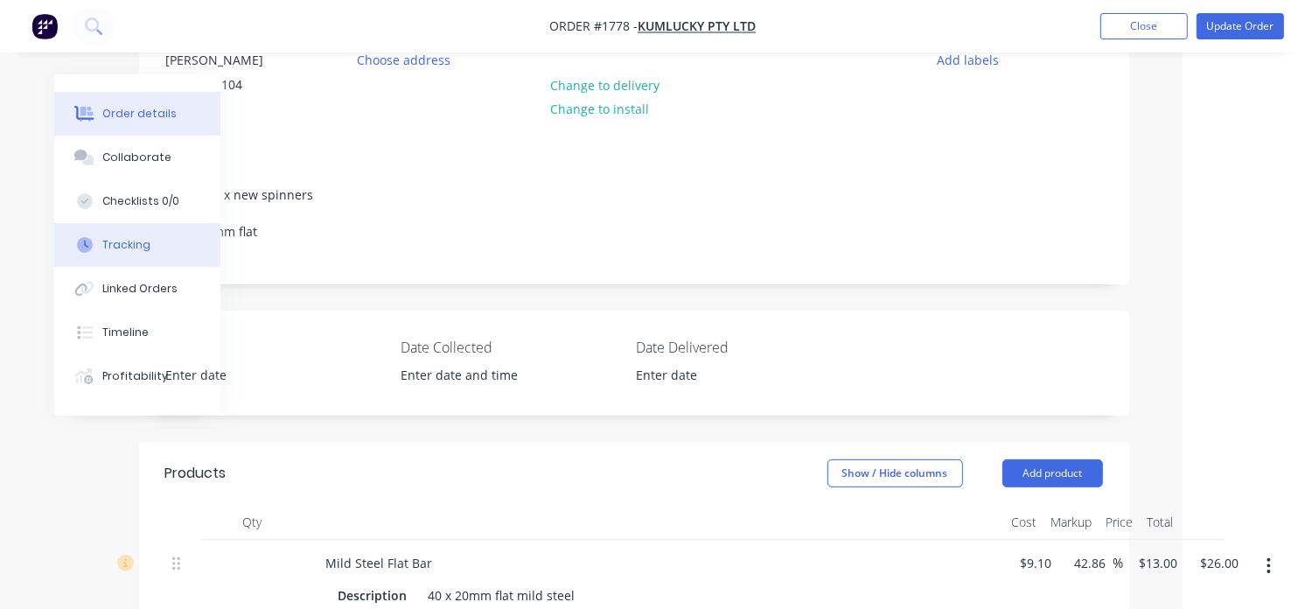
click at [129, 248] on div "Tracking" at bounding box center [126, 245] width 48 height 16
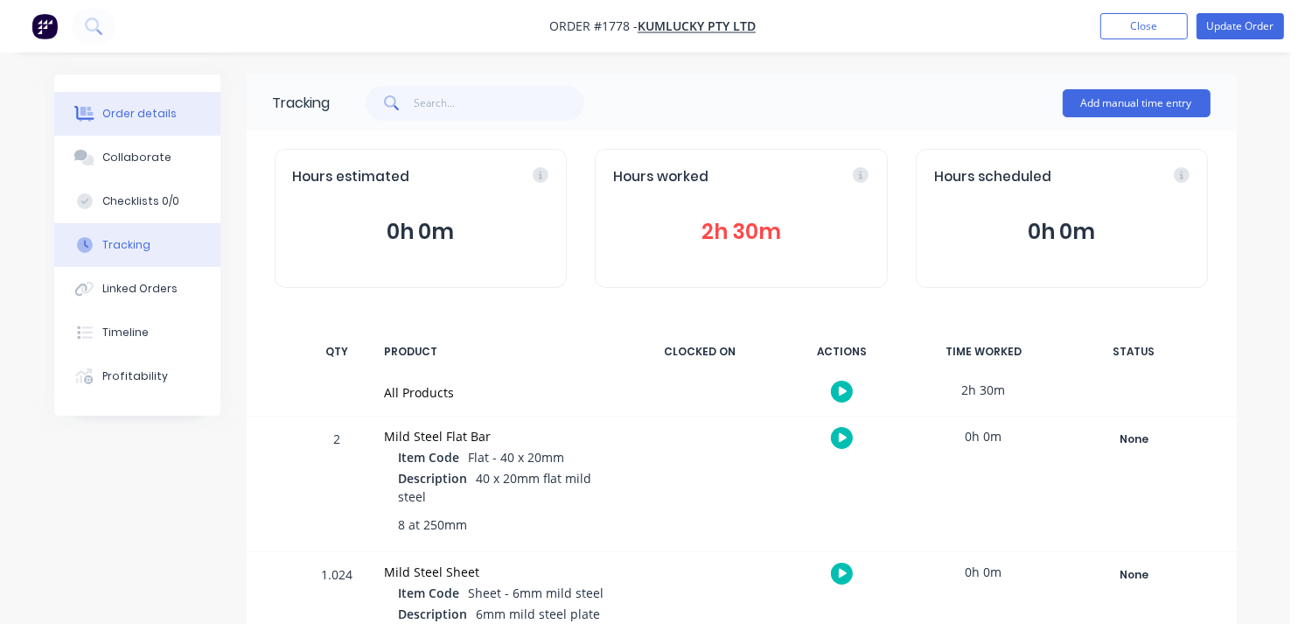
click at [117, 115] on div "Order details" at bounding box center [139, 114] width 74 height 16
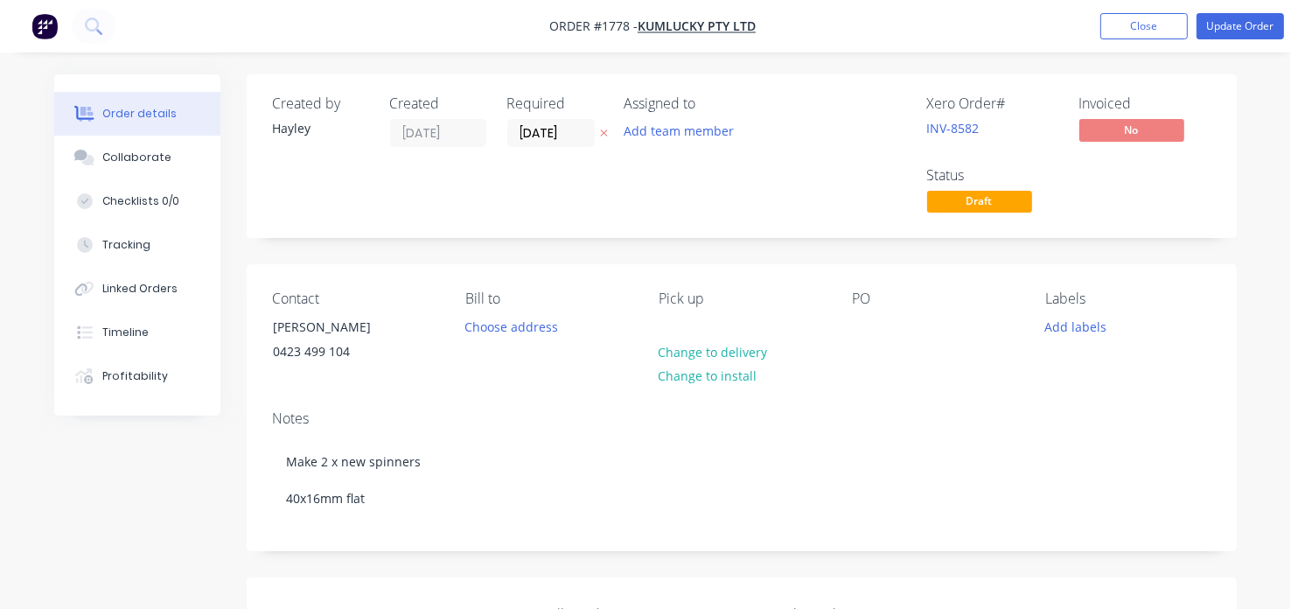
click at [942, 206] on span "Draft" at bounding box center [979, 202] width 105 height 22
click at [968, 207] on span "Draft" at bounding box center [979, 202] width 105 height 22
click at [1225, 28] on button "Update Order" at bounding box center [1240, 26] width 87 height 26
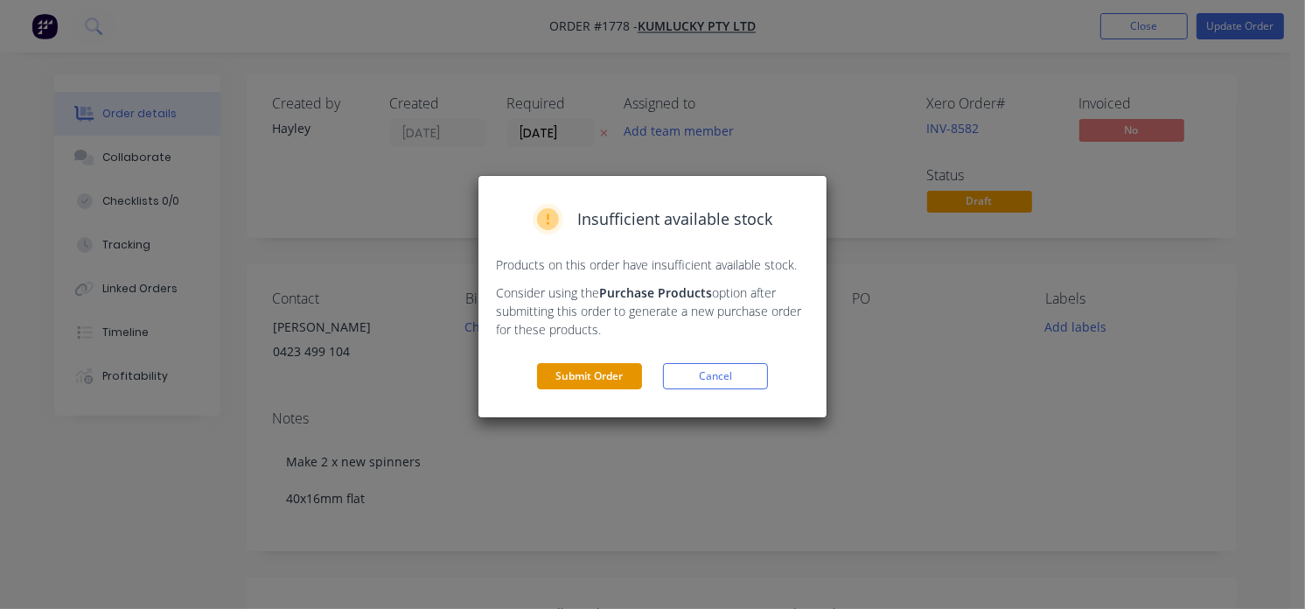
click at [604, 370] on button "Submit Order" at bounding box center [589, 376] width 105 height 26
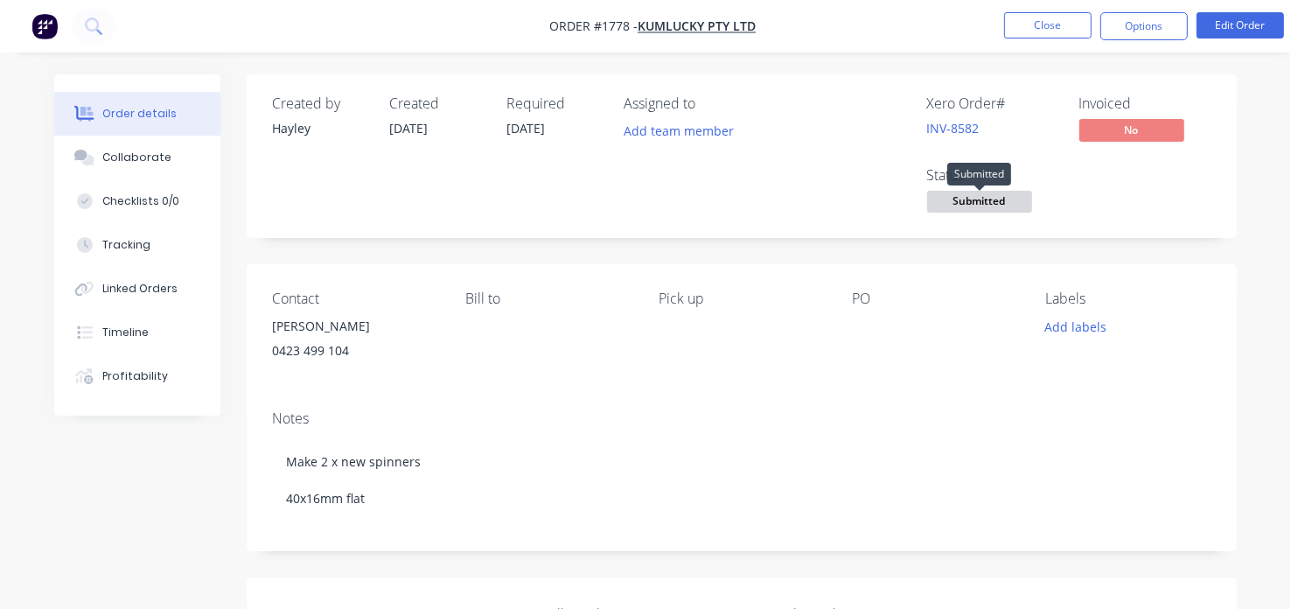
click at [958, 206] on span "Submitted" at bounding box center [979, 202] width 105 height 22
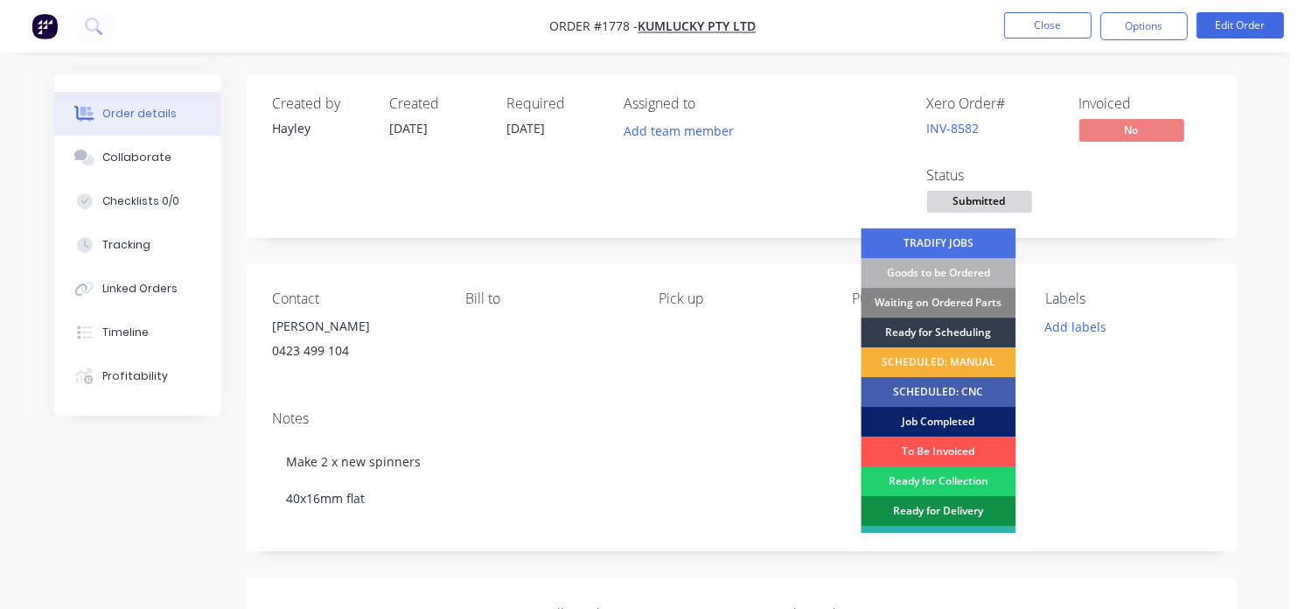
click at [939, 415] on div "Job Completed" at bounding box center [938, 422] width 155 height 30
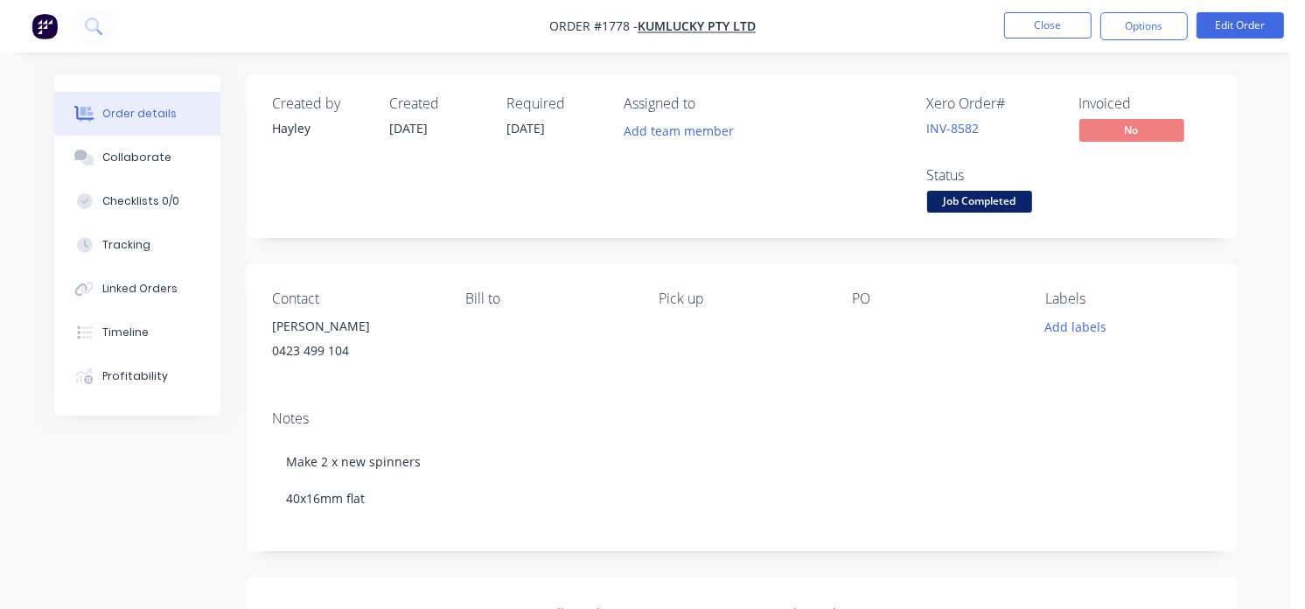
click at [47, 31] on img "button" at bounding box center [44, 26] width 26 height 26
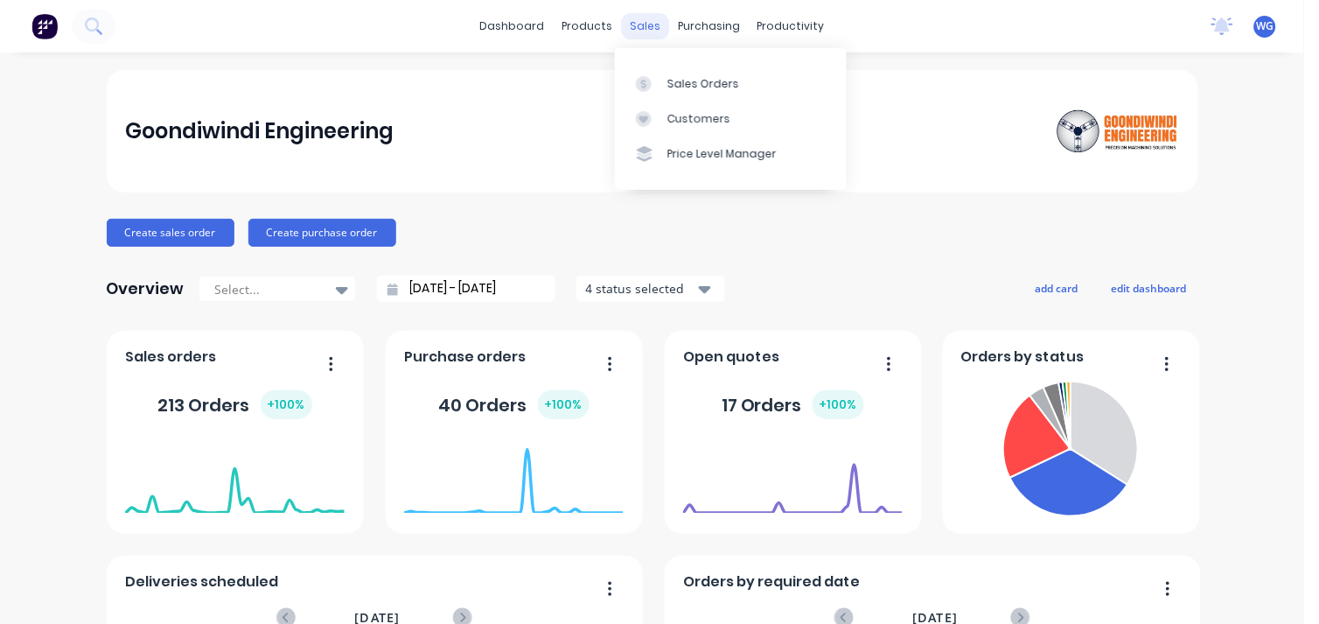
click at [624, 27] on div "sales" at bounding box center [645, 26] width 48 height 26
click at [672, 72] on link "Sales Orders" at bounding box center [731, 83] width 232 height 35
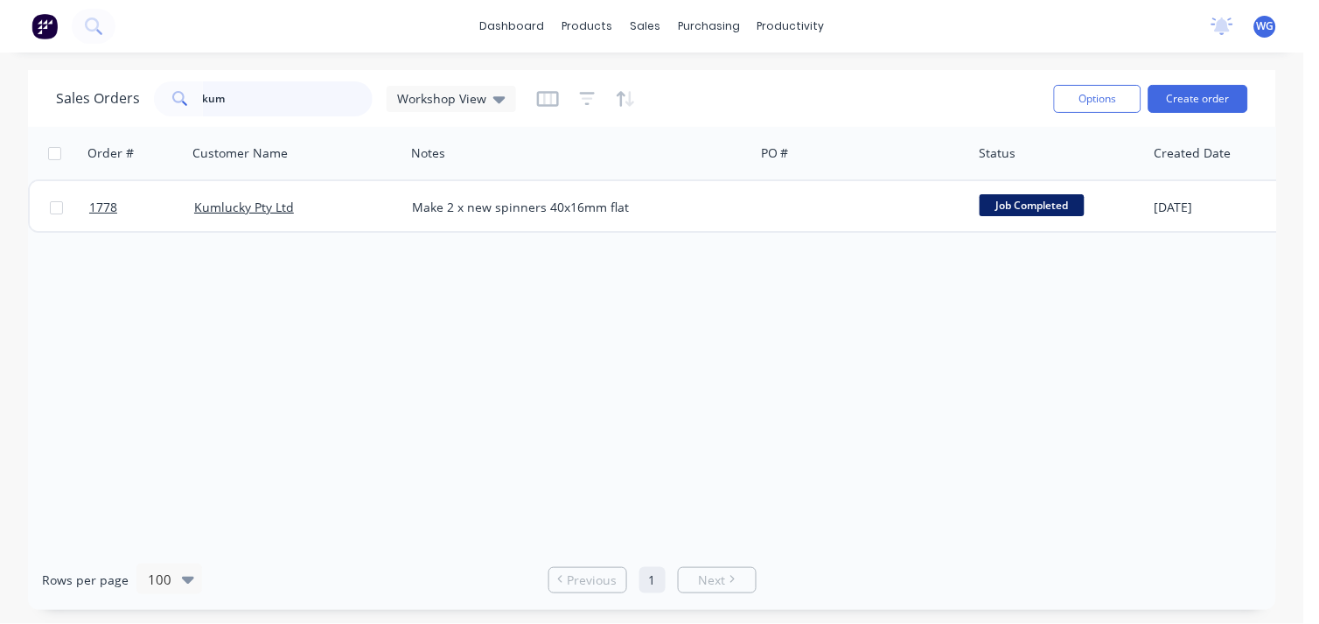
click at [252, 100] on input "kum" at bounding box center [288, 98] width 171 height 35
type input "k"
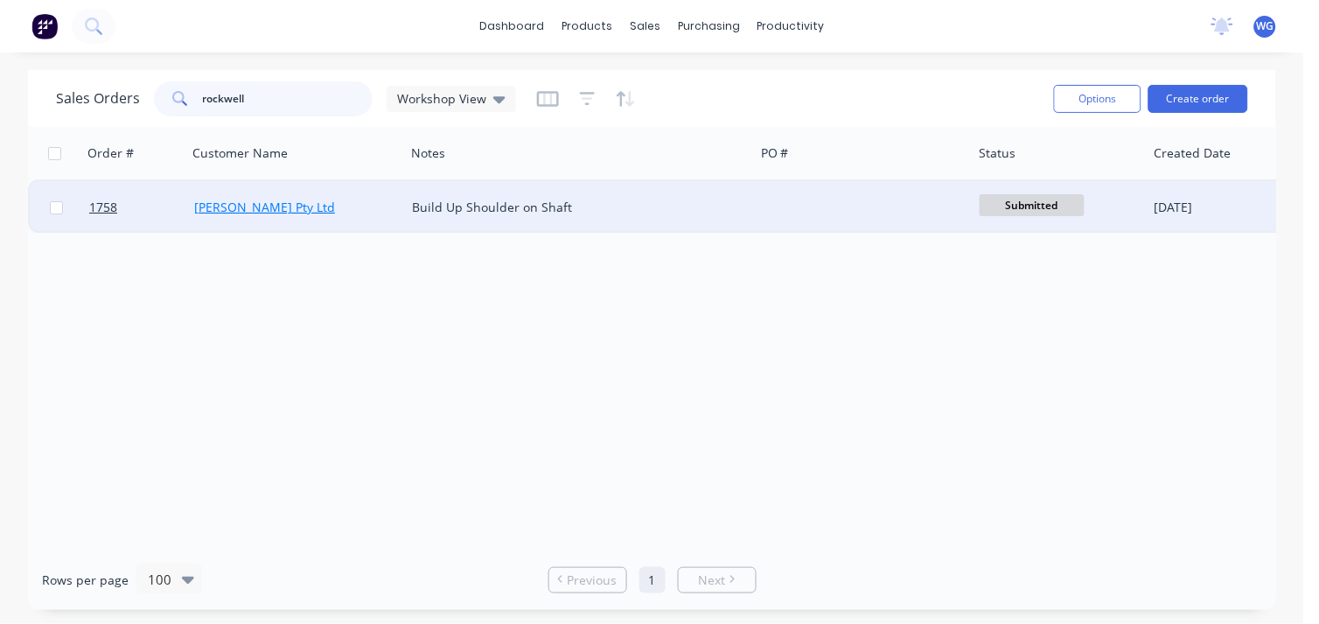
type input "rockwell"
click at [246, 204] on link "[PERSON_NAME] Pty Ltd" at bounding box center [264, 207] width 141 height 17
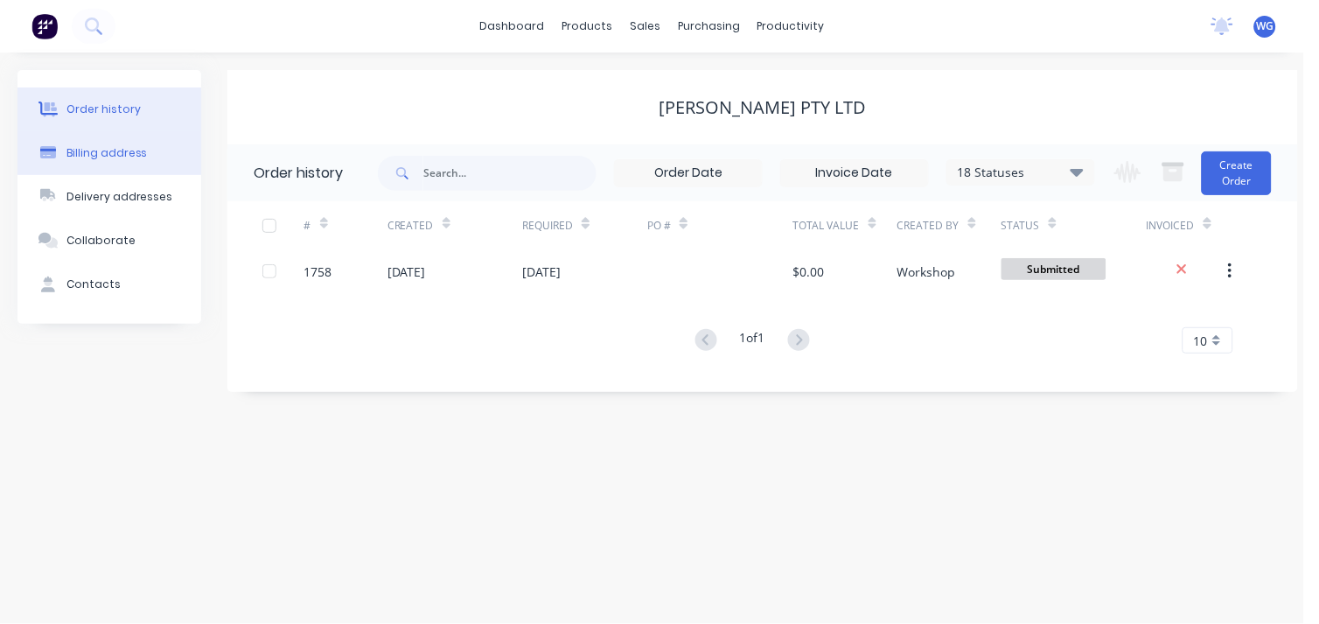
click at [83, 154] on div "Billing address" at bounding box center [106, 153] width 81 height 16
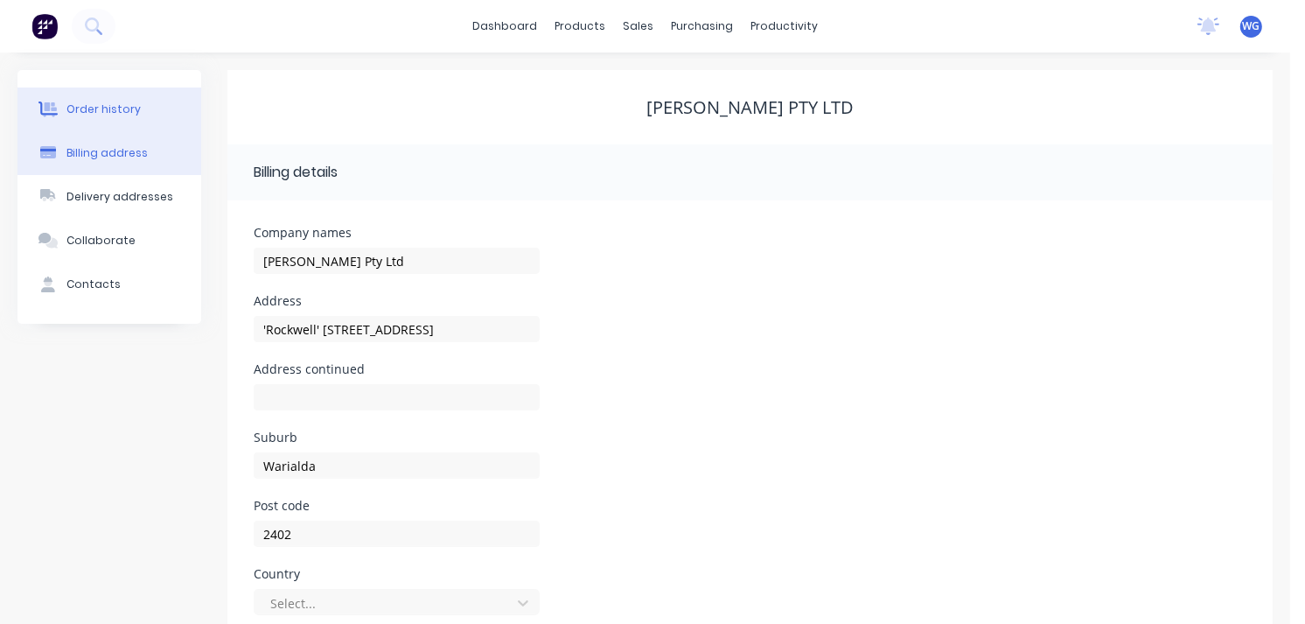
click at [123, 112] on div "Order history" at bounding box center [103, 109] width 74 height 16
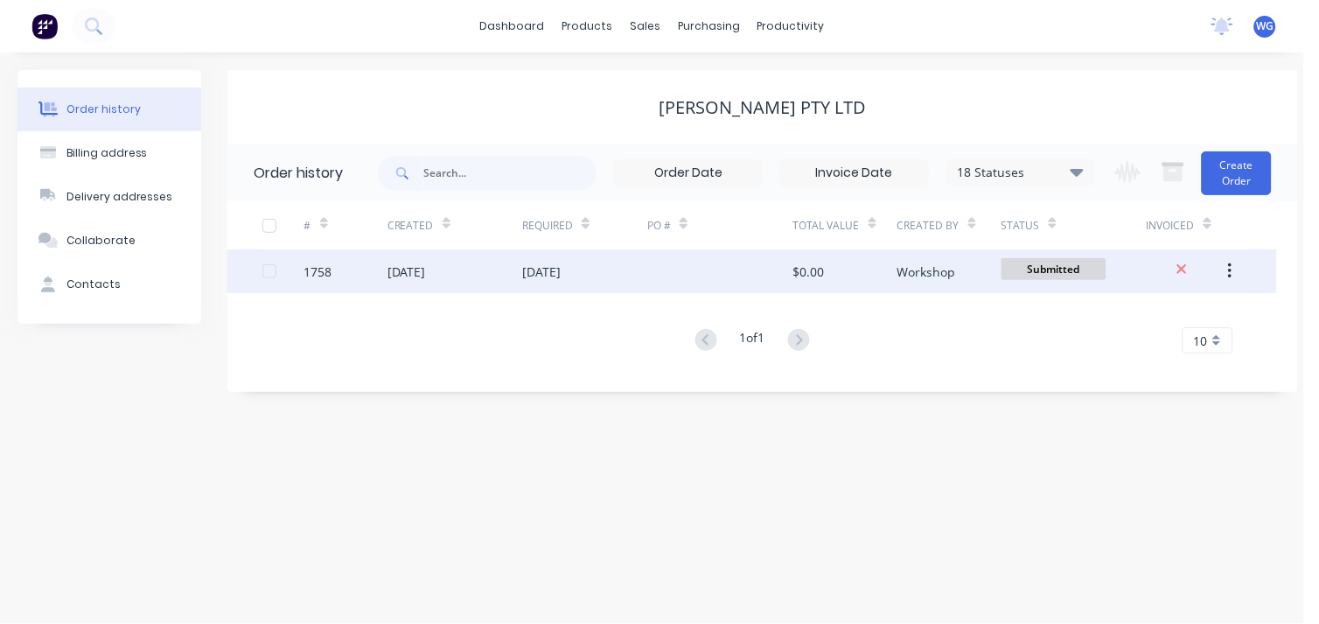
click at [523, 269] on div "[DATE]" at bounding box center [541, 271] width 38 height 18
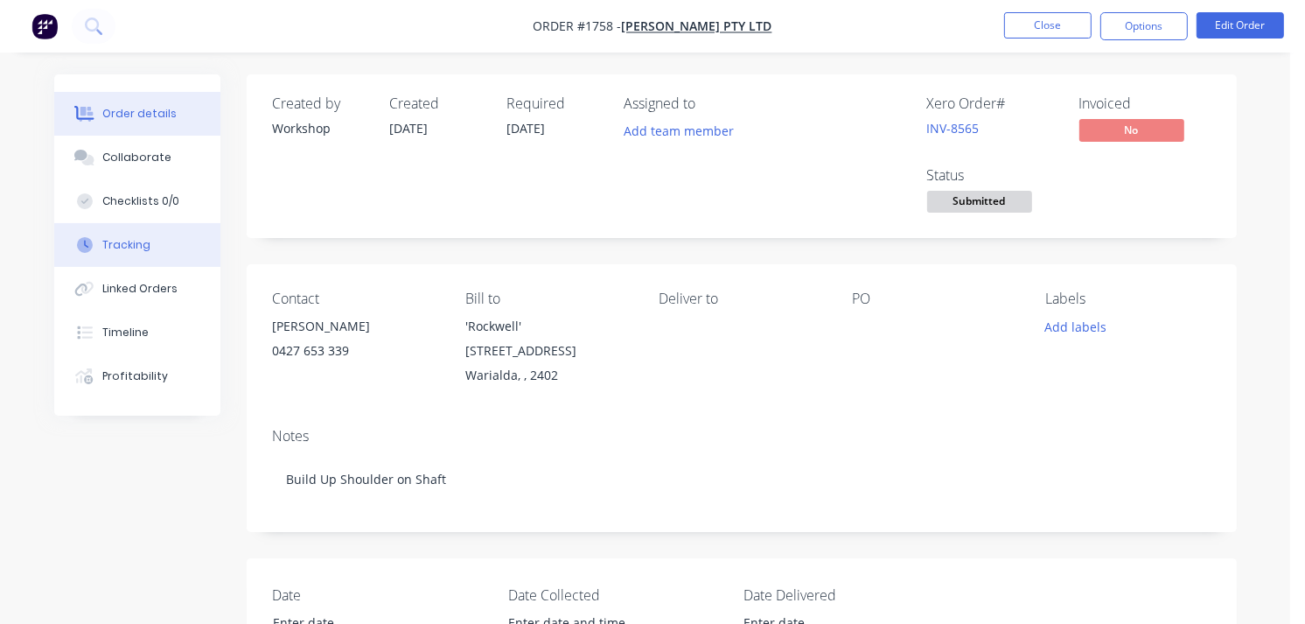
click at [128, 237] on div "Tracking" at bounding box center [126, 245] width 48 height 16
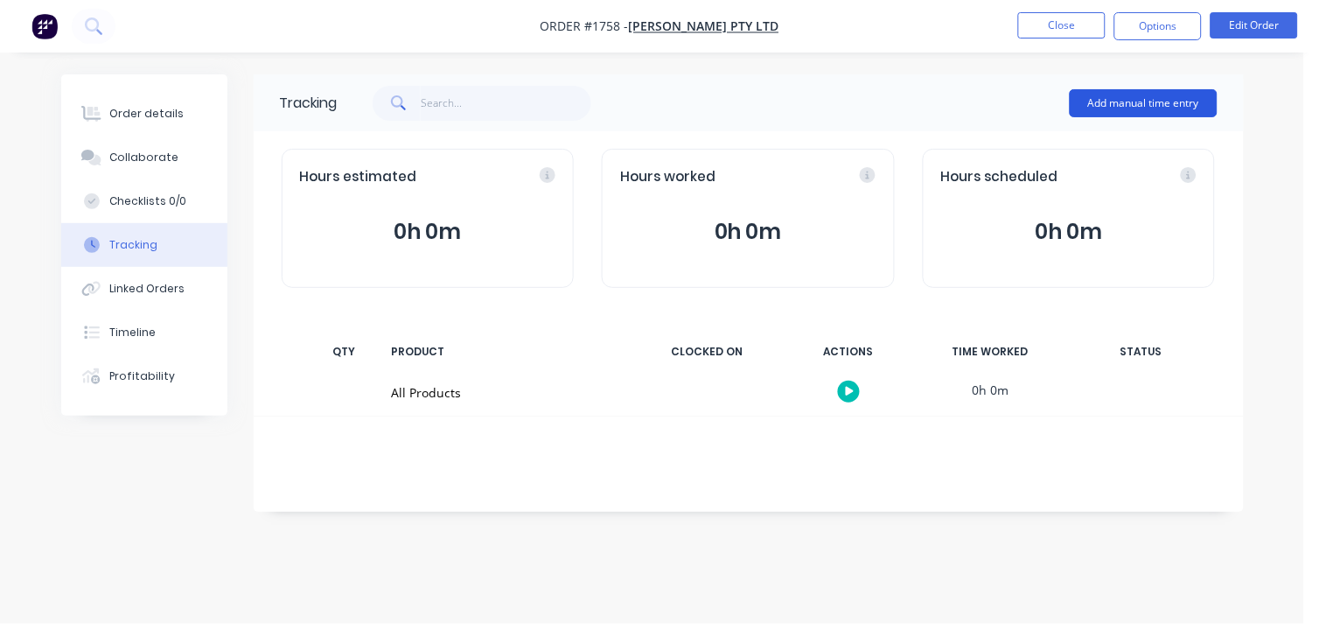
click at [1129, 92] on button "Add manual time entry" at bounding box center [1144, 103] width 148 height 28
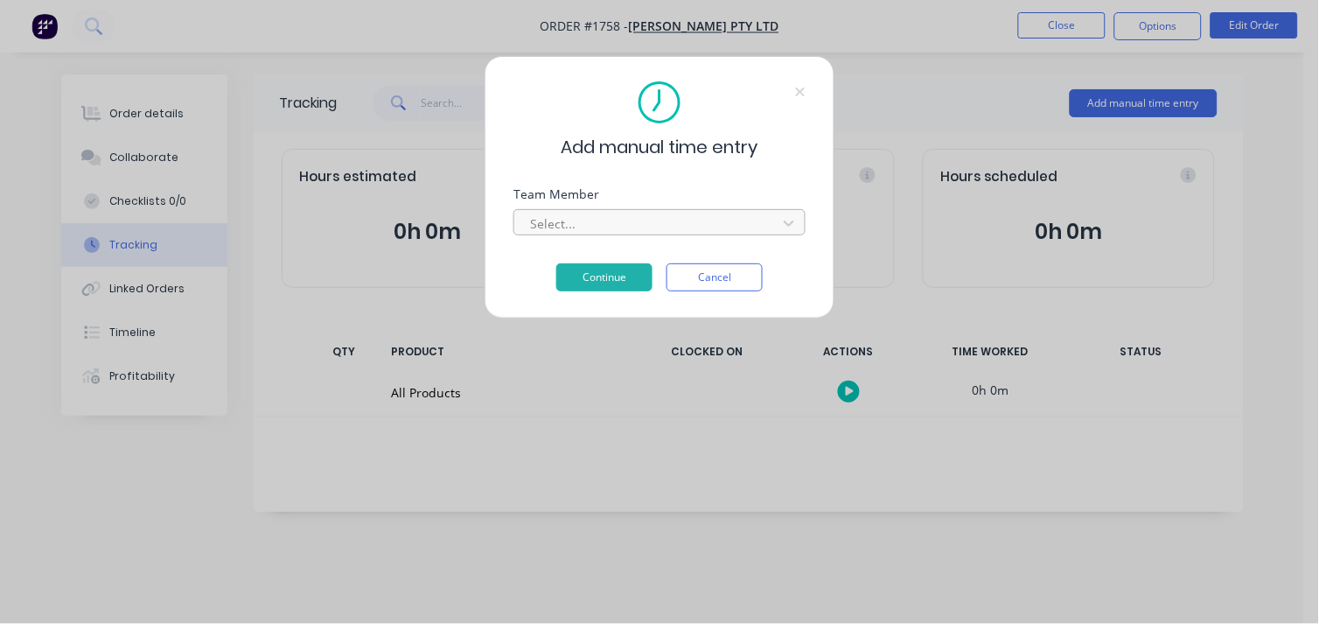
click at [558, 223] on div at bounding box center [648, 224] width 240 height 22
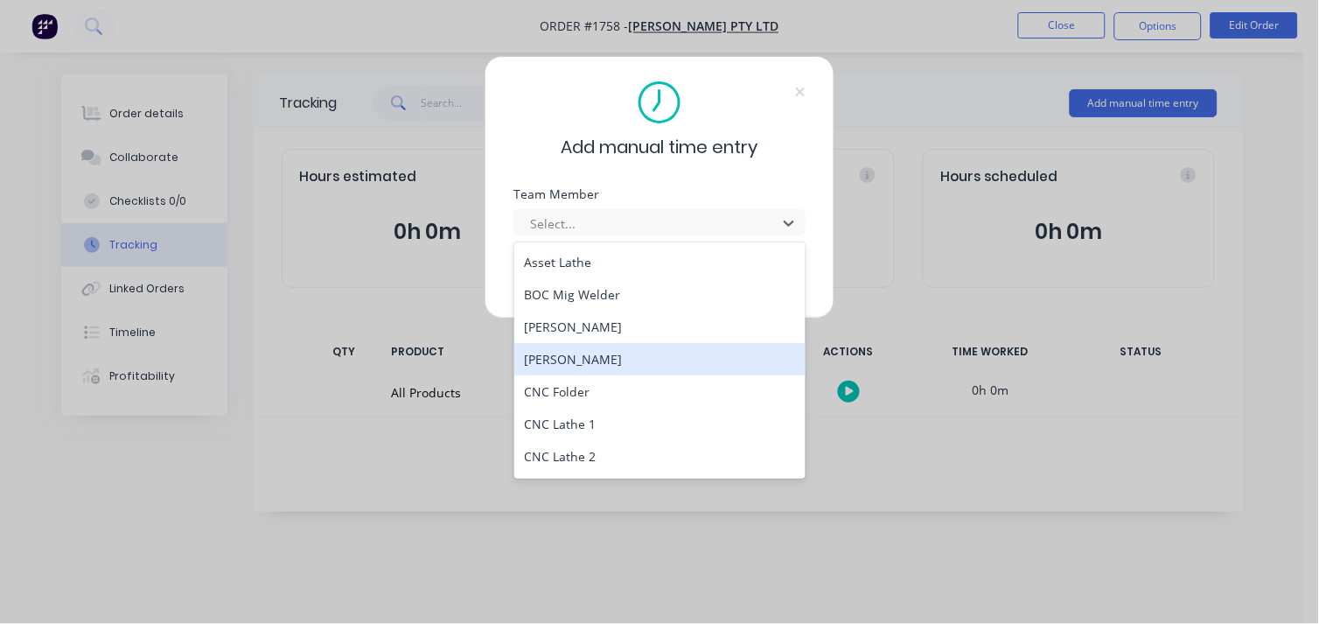
click at [581, 365] on div "[PERSON_NAME]" at bounding box center [660, 359] width 292 height 32
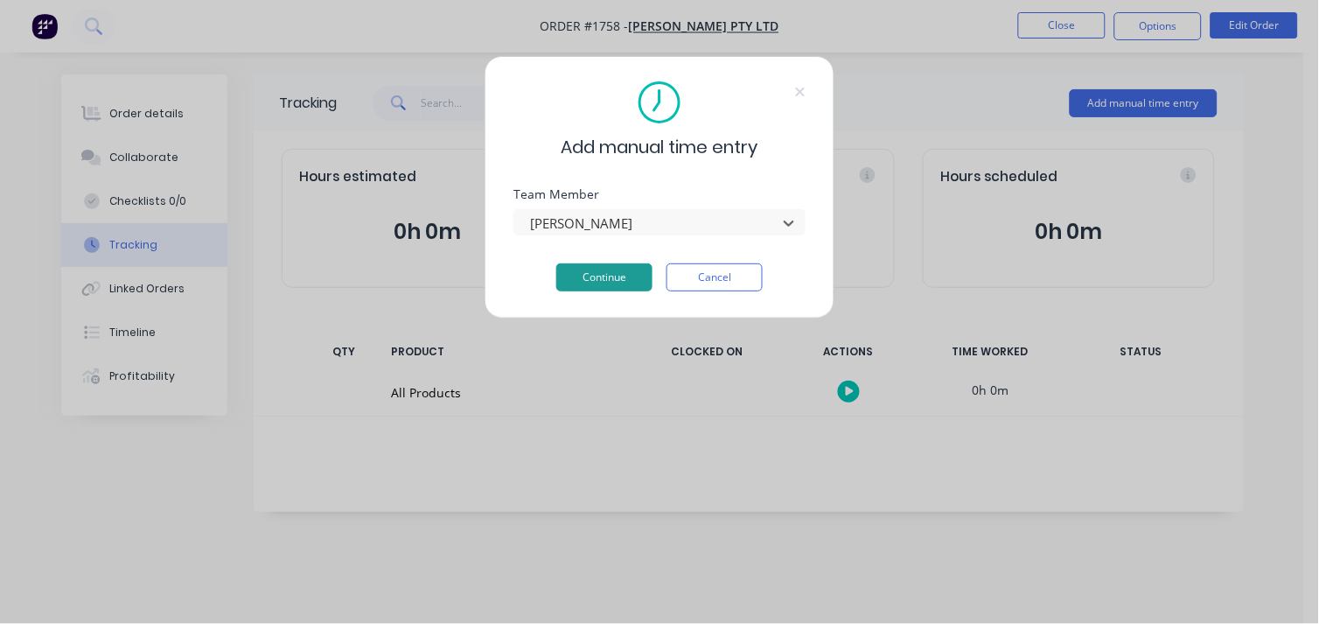
click at [590, 267] on button "Continue" at bounding box center [604, 277] width 96 height 28
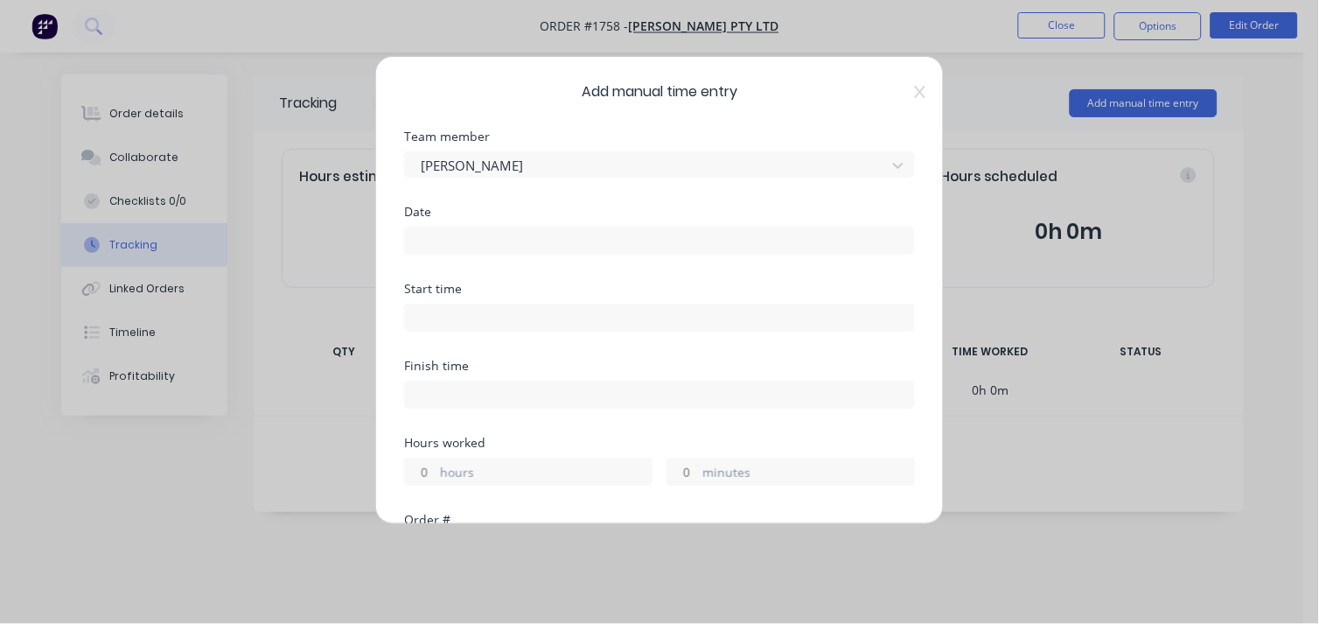
click at [427, 254] on label at bounding box center [659, 241] width 511 height 28
click at [427, 254] on input at bounding box center [659, 240] width 509 height 26
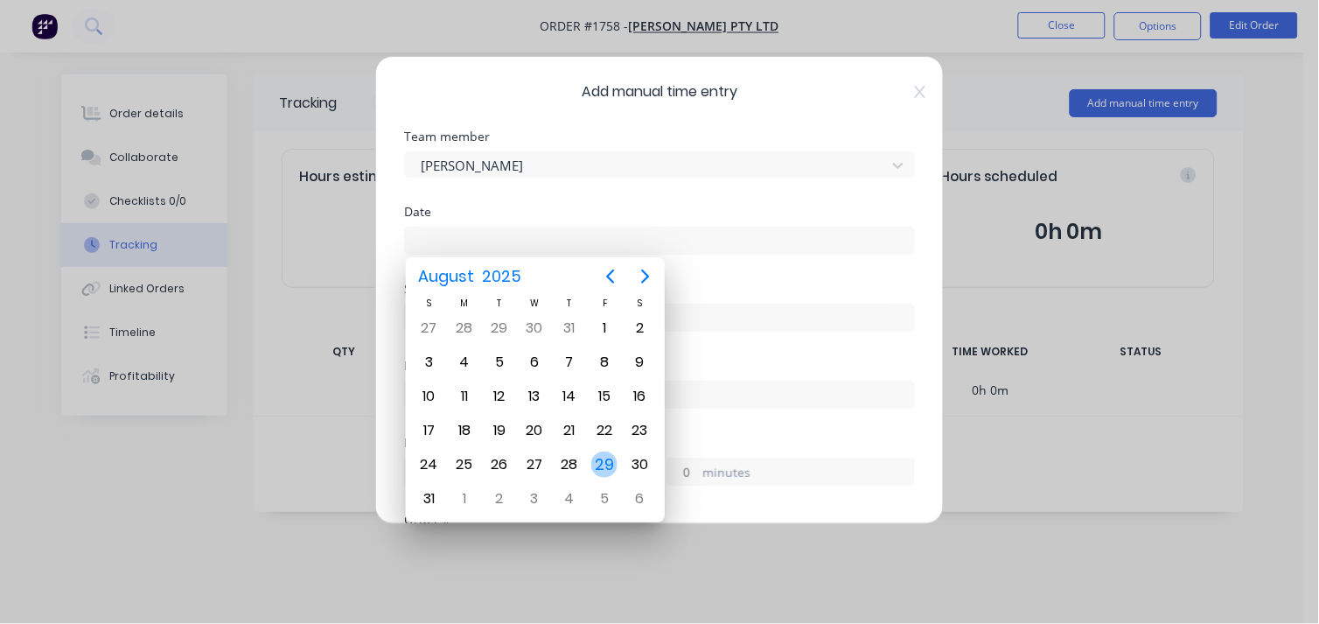
click at [608, 465] on div "29" at bounding box center [604, 464] width 26 height 26
type input "[DATE]"
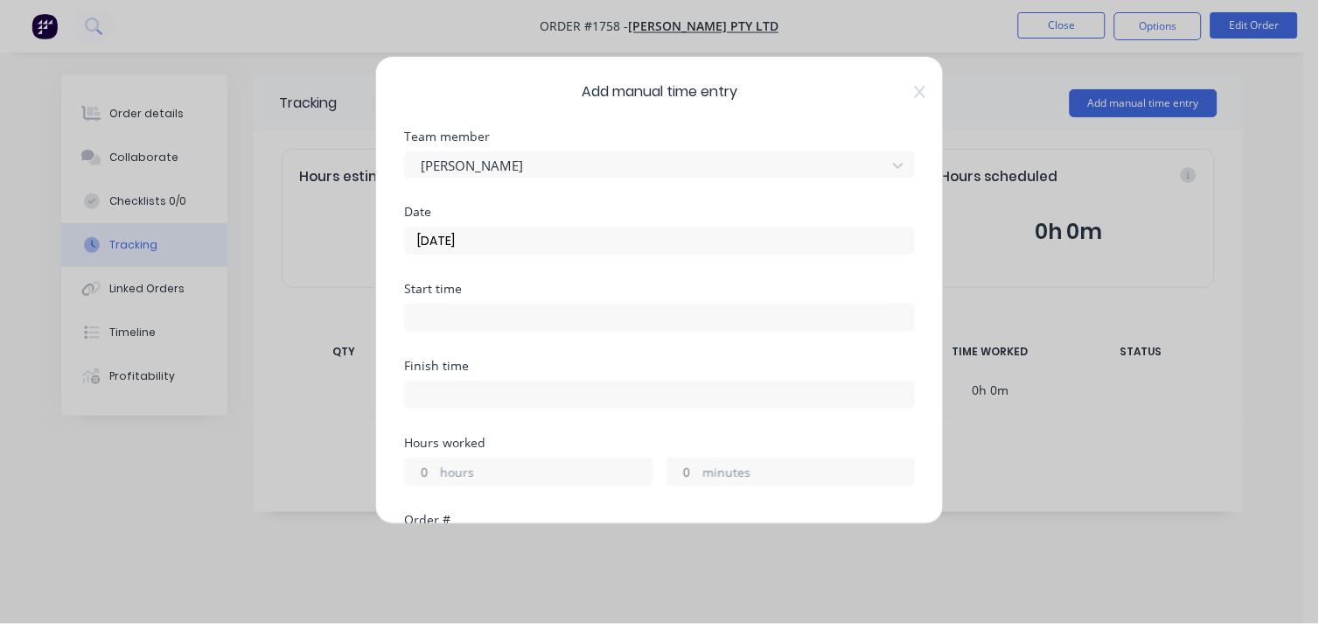
click at [455, 326] on input at bounding box center [659, 317] width 509 height 26
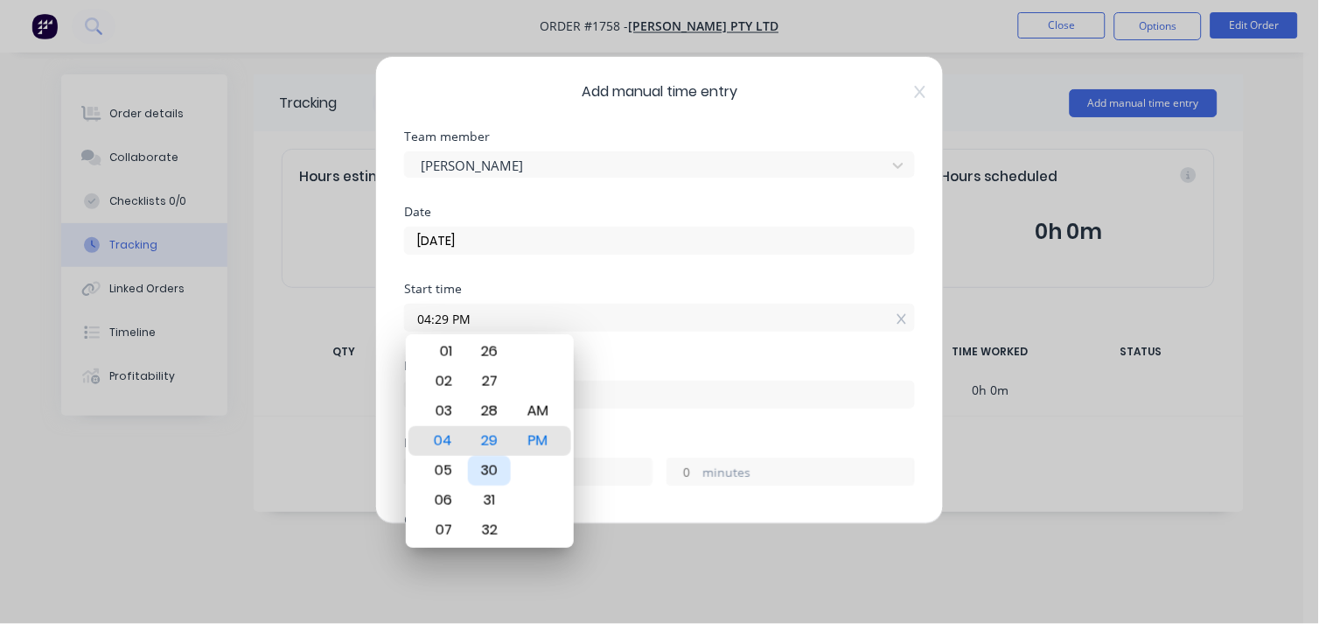
click at [488, 457] on div "30" at bounding box center [489, 471] width 43 height 30
click at [482, 382] on div "00" at bounding box center [489, 382] width 43 height 30
type input "04:00 PM"
click at [648, 371] on div "Finish time" at bounding box center [659, 366] width 511 height 12
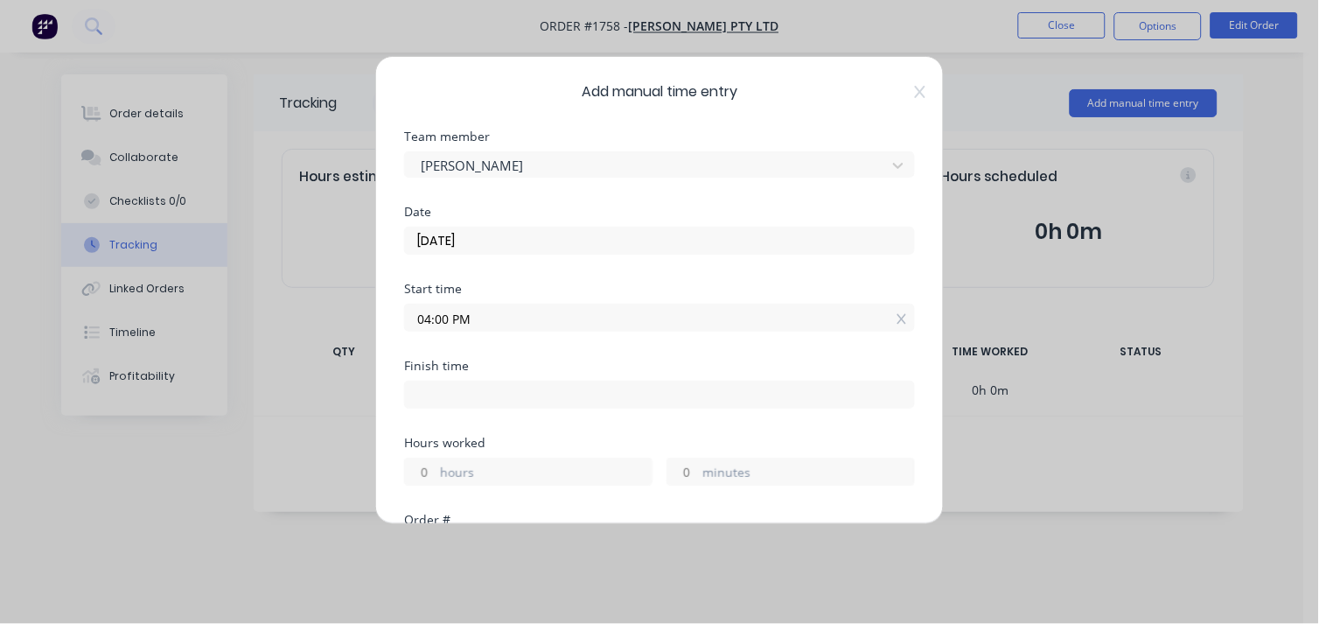
click at [460, 395] on input at bounding box center [659, 394] width 509 height 26
type input "04:33 PM"
type input "0"
type input "33"
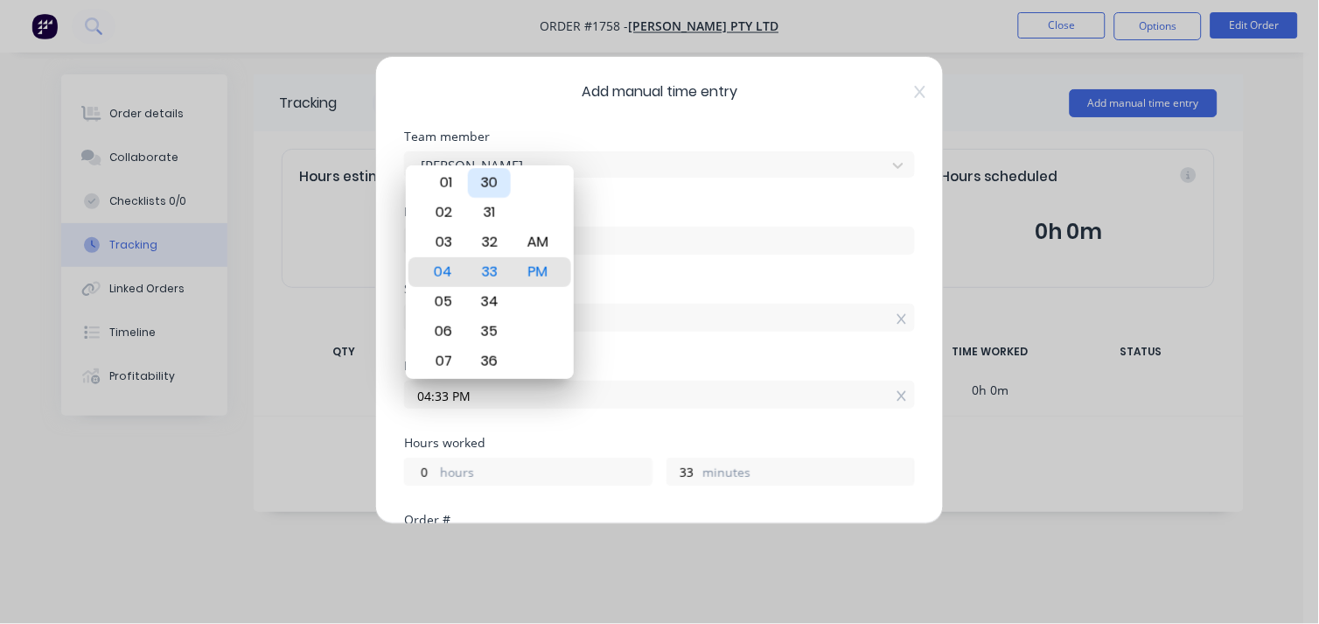
click at [486, 188] on div "30" at bounding box center [489, 183] width 43 height 30
type input "04:30 PM"
type input "30"
click at [633, 354] on div "Start time 04:00 PM" at bounding box center [659, 321] width 511 height 77
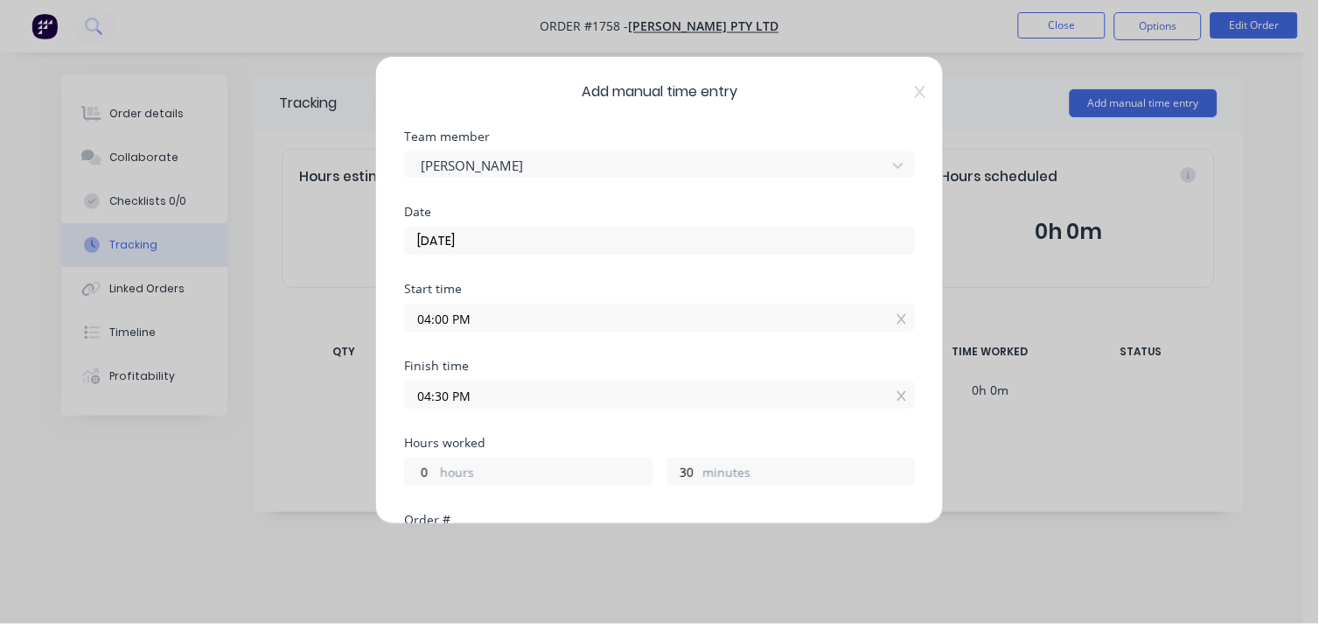
scroll to position [470, 0]
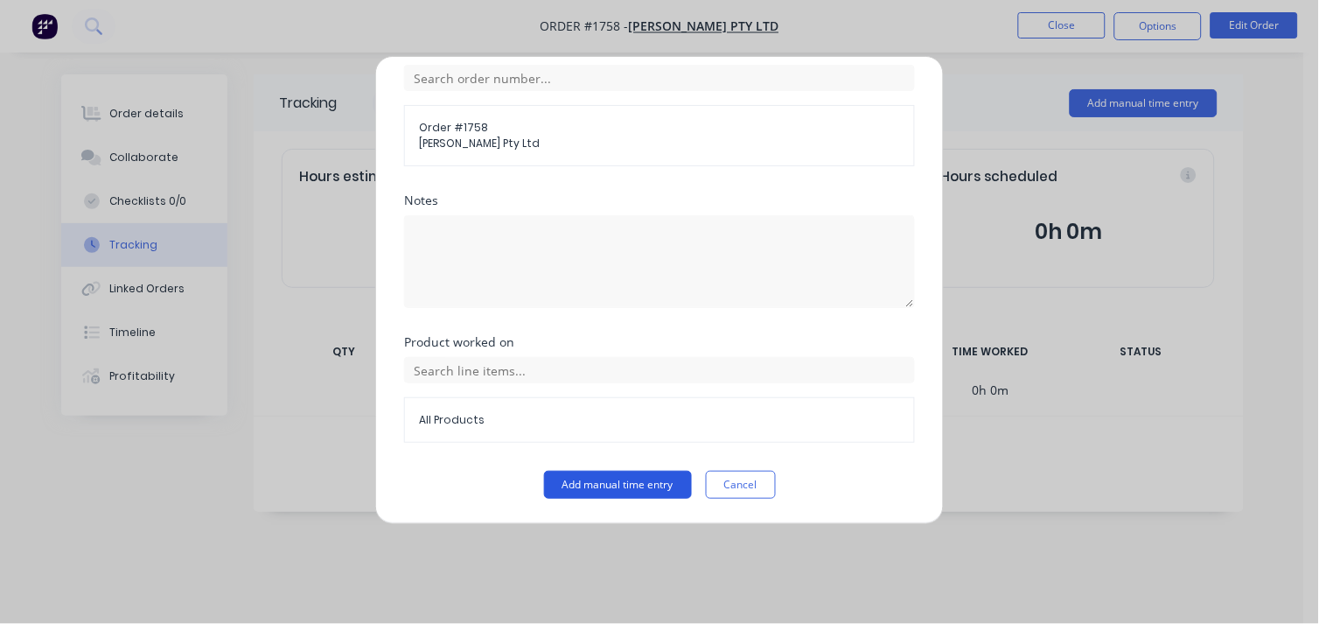
click at [595, 478] on button "Add manual time entry" at bounding box center [618, 485] width 148 height 28
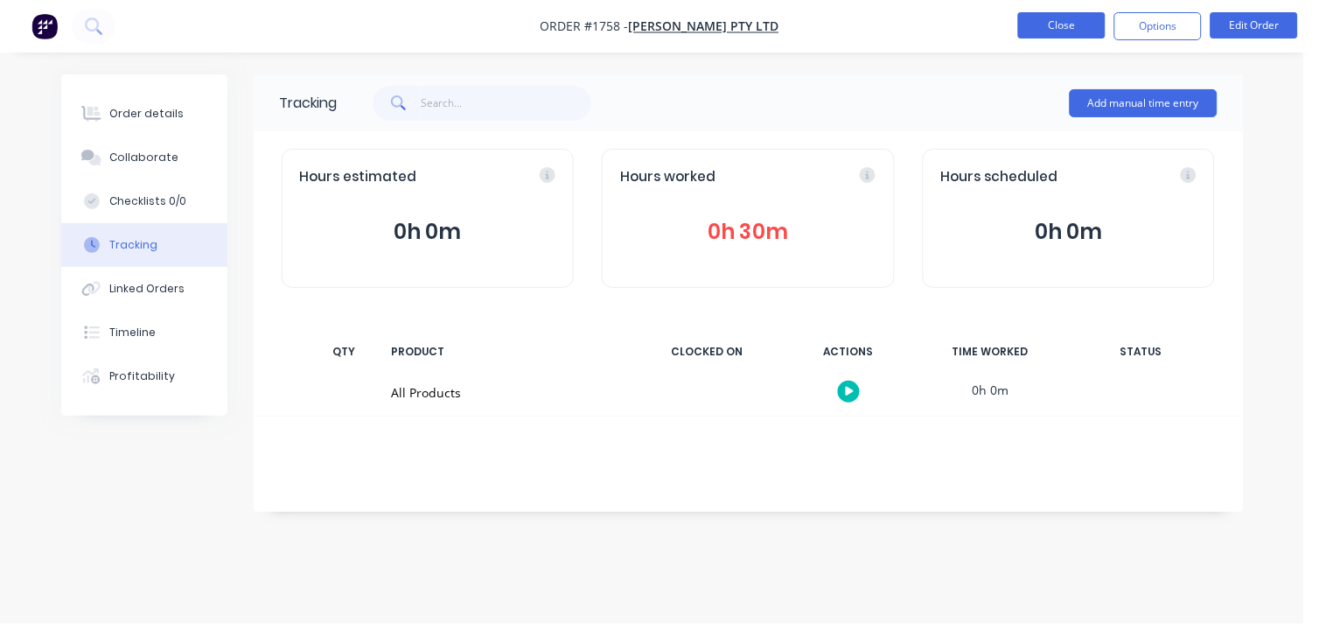
click at [1074, 32] on button "Close" at bounding box center [1061, 25] width 87 height 26
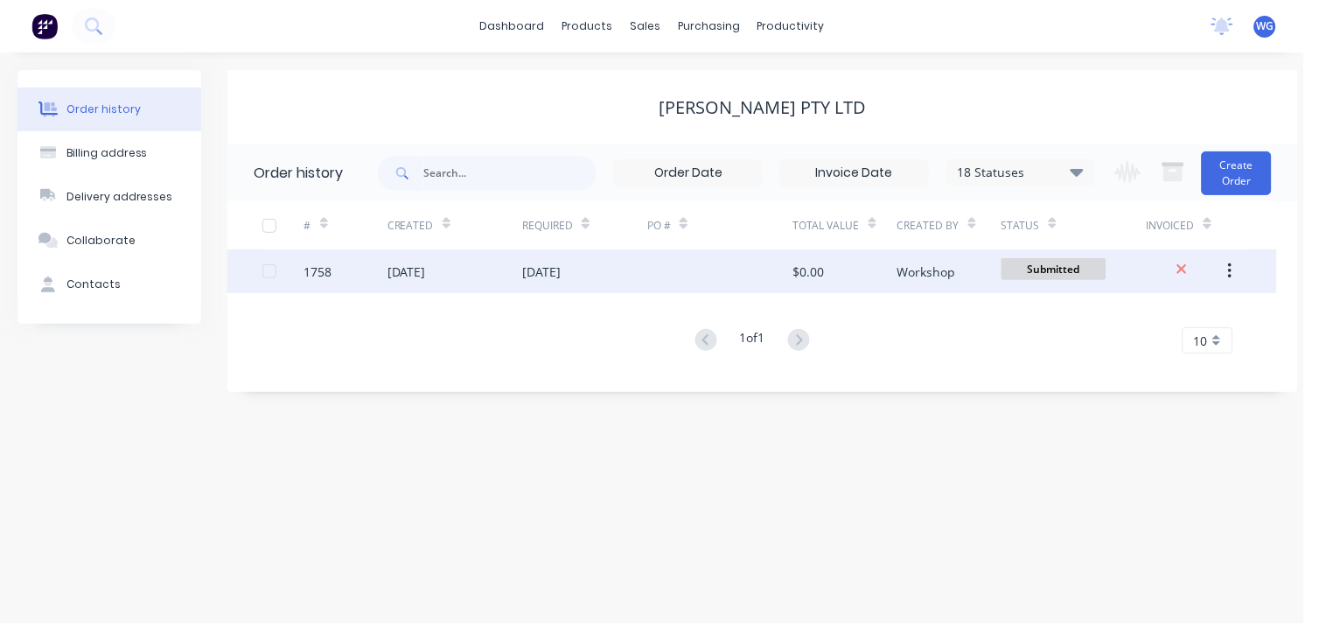
click at [1068, 256] on div "Submitted" at bounding box center [1054, 240] width 64 height 34
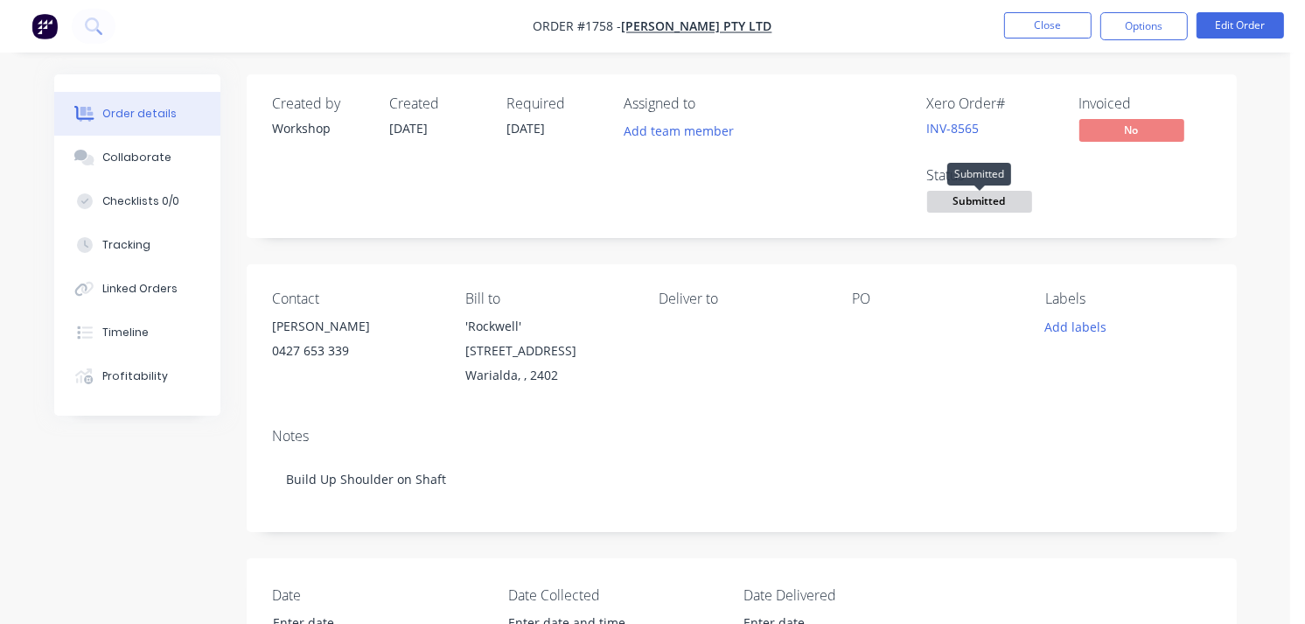
click at [993, 201] on span "Submitted" at bounding box center [979, 202] width 105 height 22
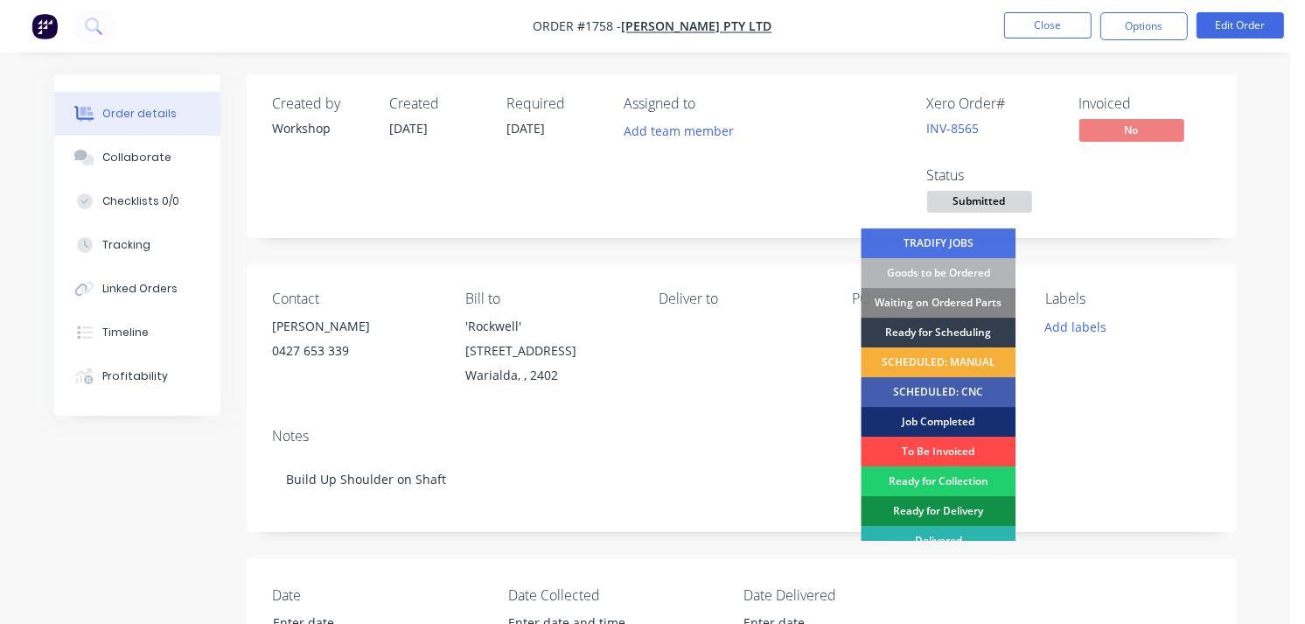
click at [920, 444] on div "To Be Invoiced" at bounding box center [938, 452] width 155 height 30
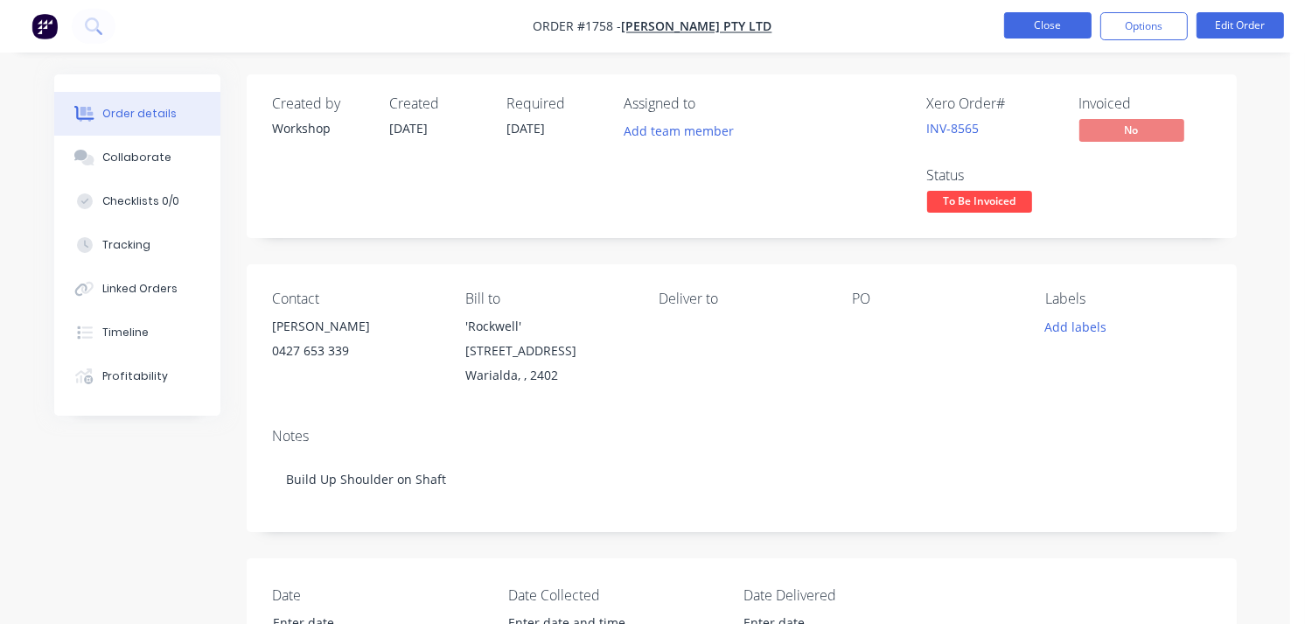
click at [1047, 32] on button "Close" at bounding box center [1047, 25] width 87 height 26
